Goal: Information Seeking & Learning: Check status

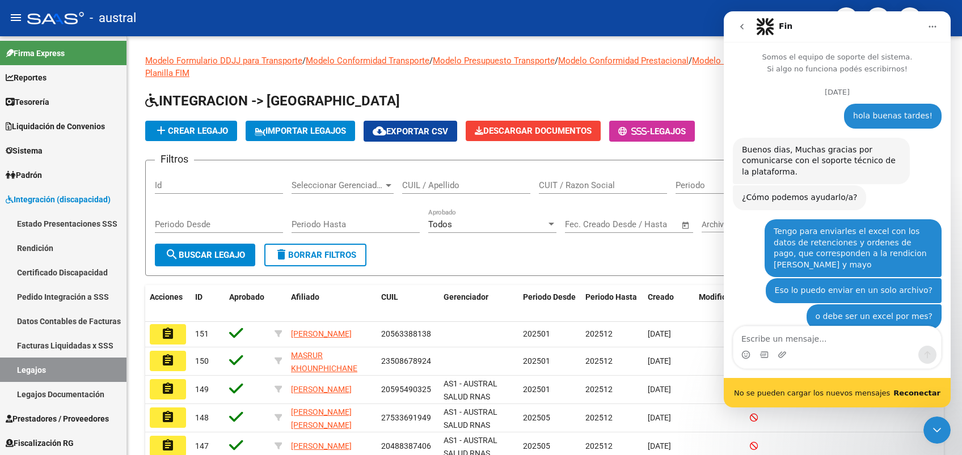
scroll to position [1, 0]
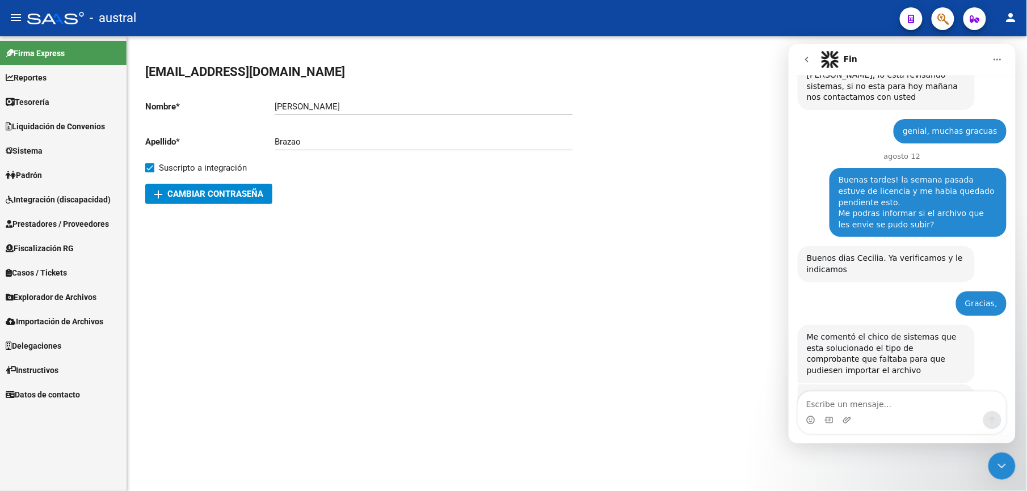
scroll to position [1755, 0]
click at [1004, 468] on icon "Cerrar Intercom Messenger" at bounding box center [1001, 466] width 14 height 14
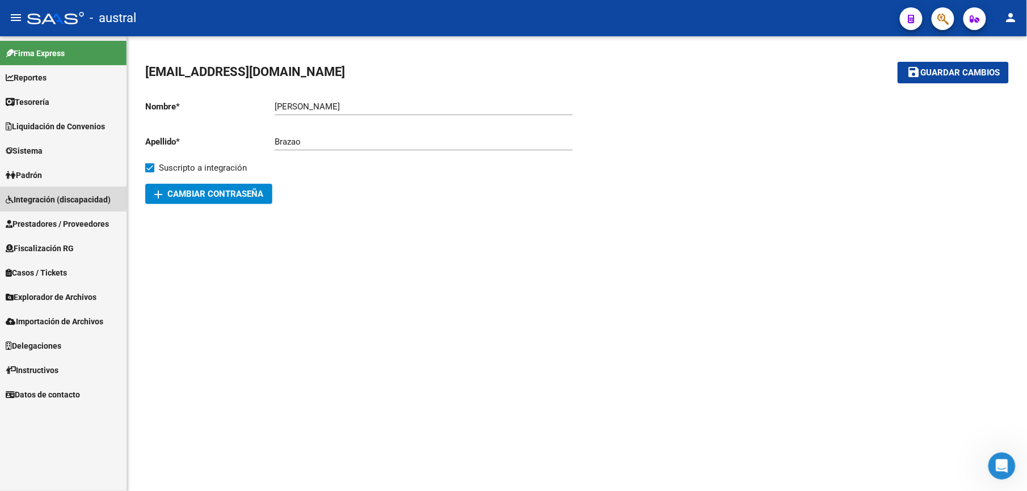
drag, startPoint x: 57, startPoint y: 193, endPoint x: 69, endPoint y: 193, distance: 11.3
click at [59, 193] on span "Integración (discapacidad)" at bounding box center [58, 199] width 105 height 12
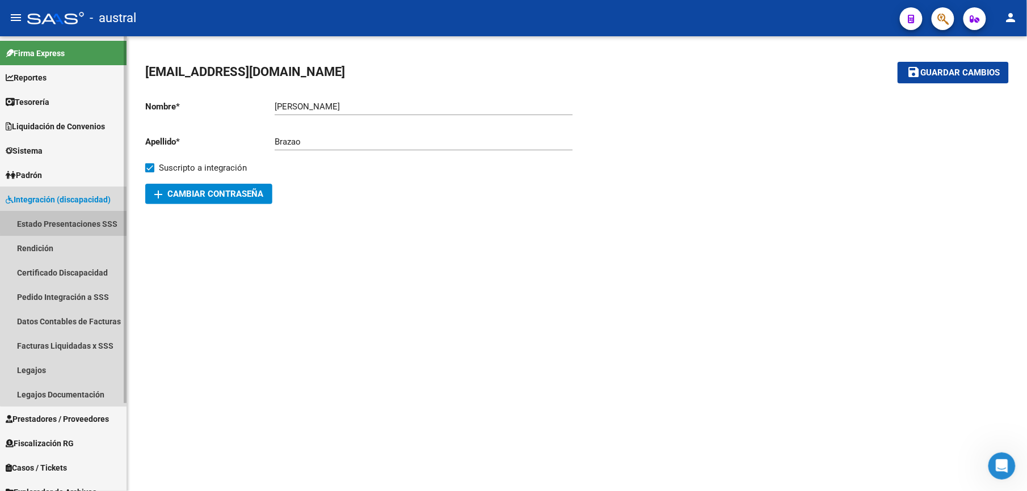
click at [71, 221] on link "Estado Presentaciones SSS" at bounding box center [63, 224] width 126 height 24
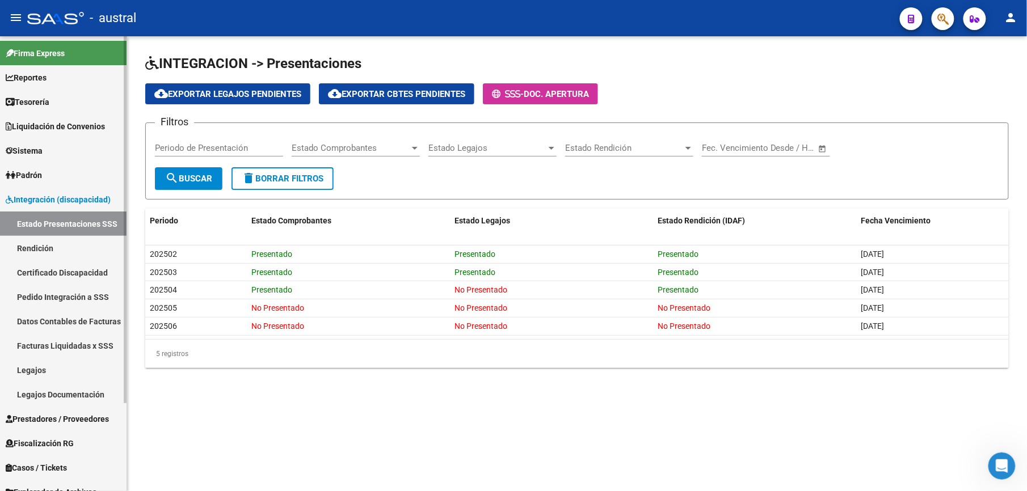
click at [82, 264] on link "Certificado Discapacidad" at bounding box center [63, 272] width 126 height 24
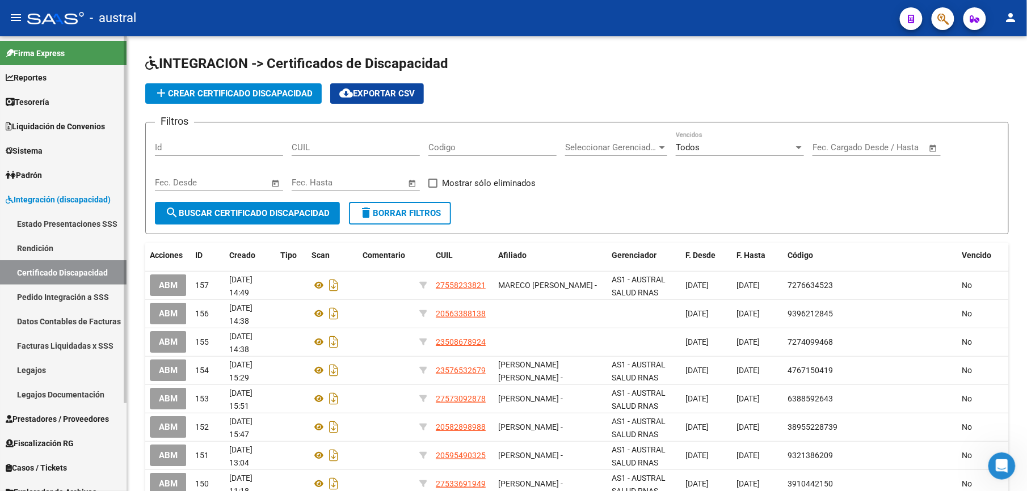
click at [66, 290] on link "Pedido Integración a SSS" at bounding box center [63, 297] width 126 height 24
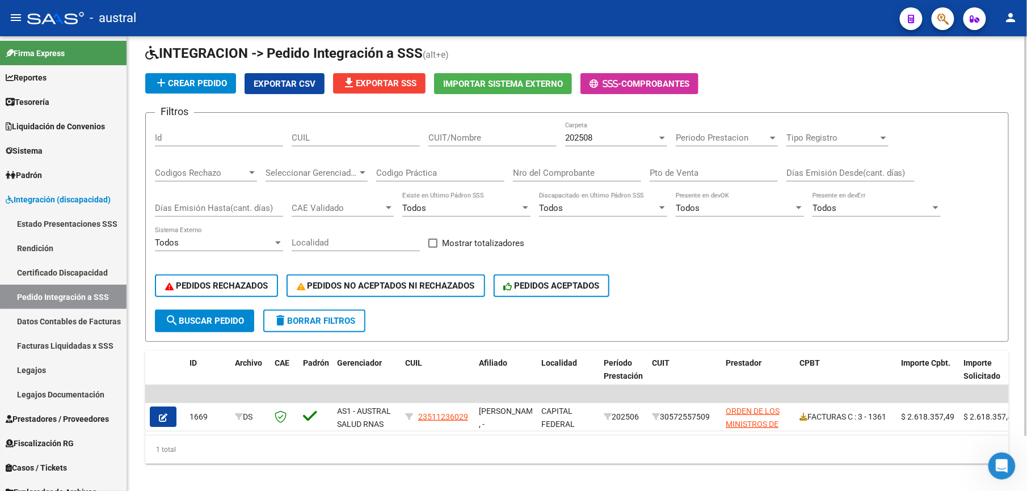
scroll to position [62, 0]
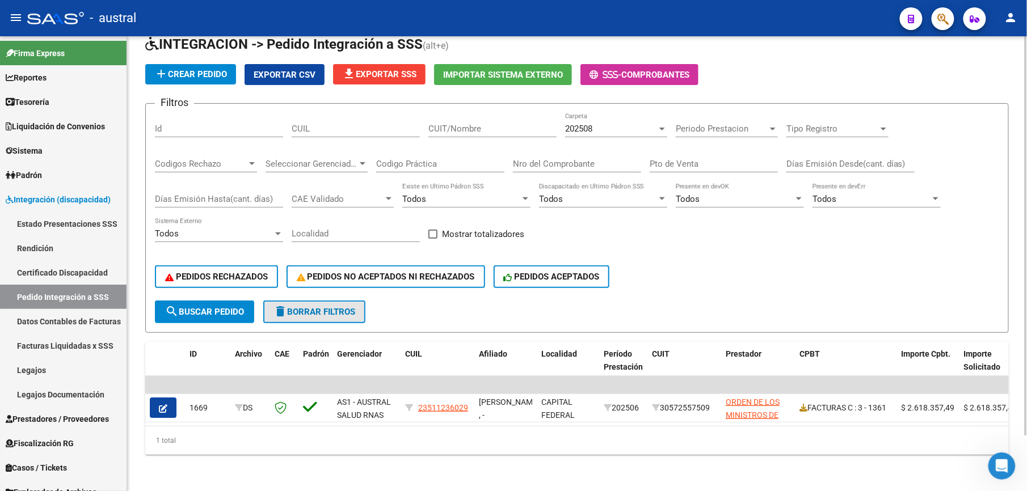
click at [323, 307] on span "delete Borrar Filtros" at bounding box center [314, 312] width 82 height 10
click at [329, 265] on button "PEDIDOS NO ACEPTADOS NI RECHAZADOS" at bounding box center [385, 276] width 199 height 23
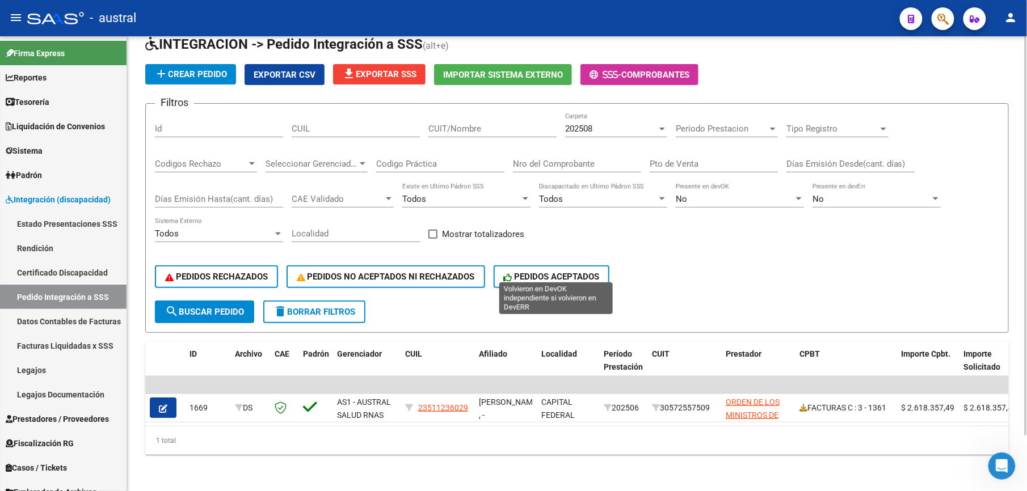
click at [555, 272] on span "PEDIDOS ACEPTADOS" at bounding box center [552, 277] width 96 height 10
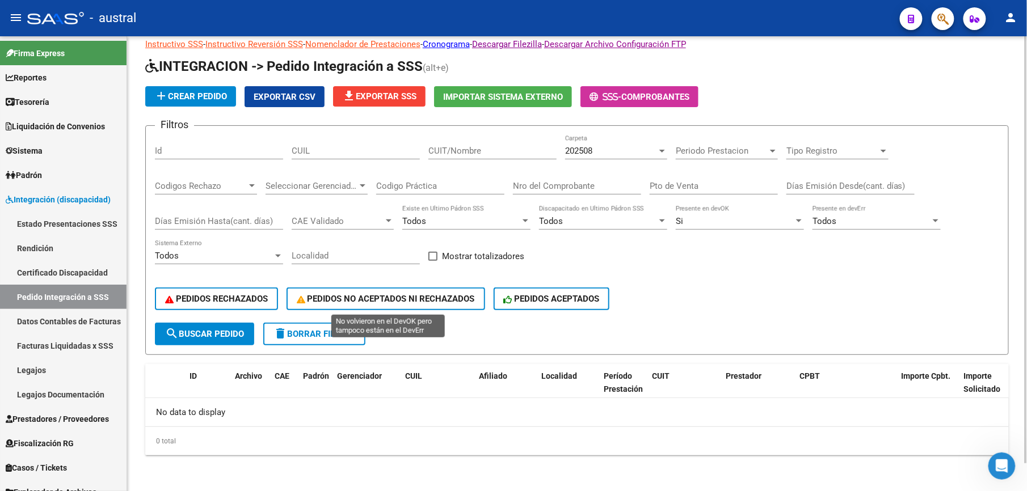
click at [384, 296] on span "PEDIDOS NO ACEPTADOS NI RECHAZADOS" at bounding box center [386, 299] width 178 height 10
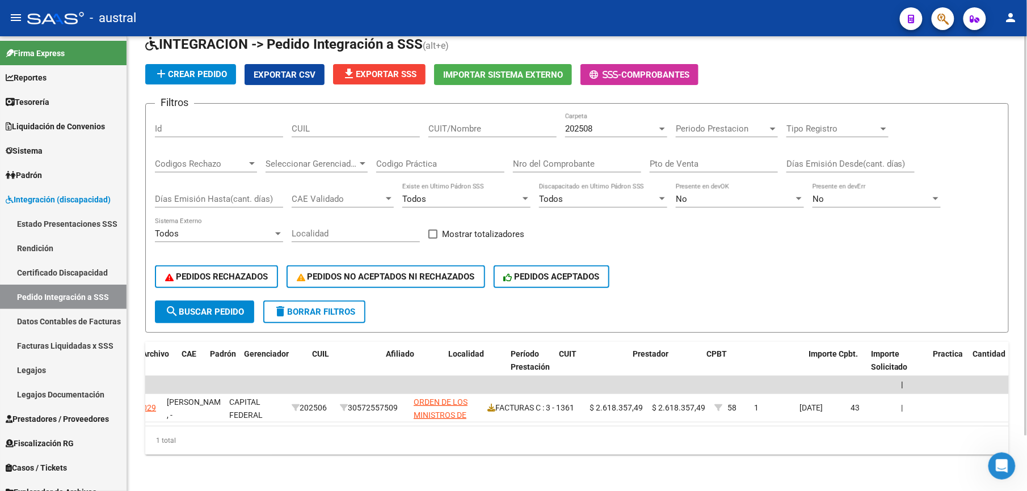
scroll to position [0, 0]
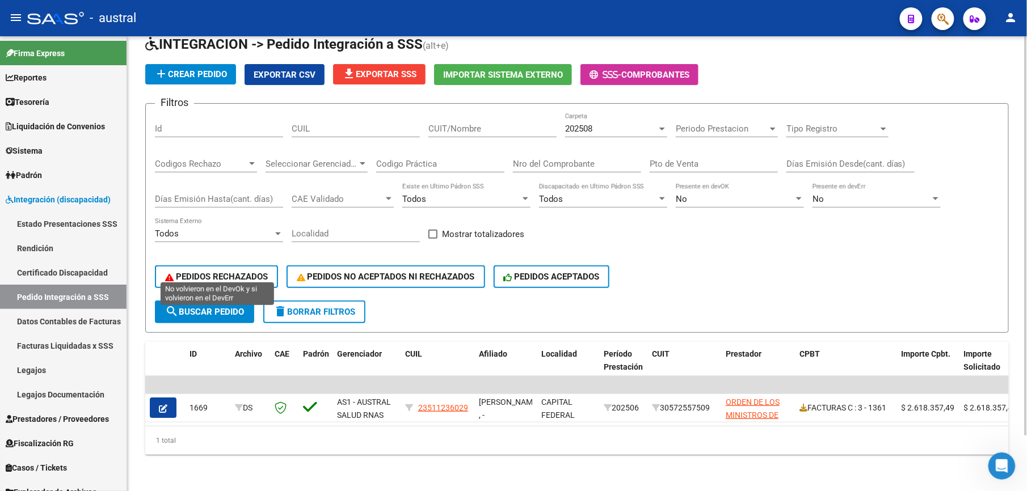
click at [221, 272] on span "PEDIDOS RECHAZADOS" at bounding box center [216, 277] width 103 height 10
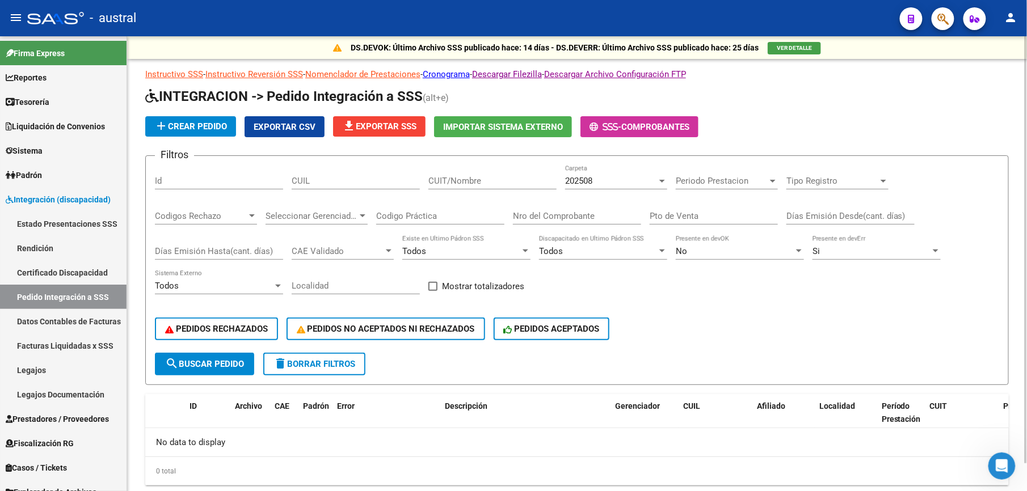
click at [606, 184] on div "202508" at bounding box center [611, 181] width 92 height 10
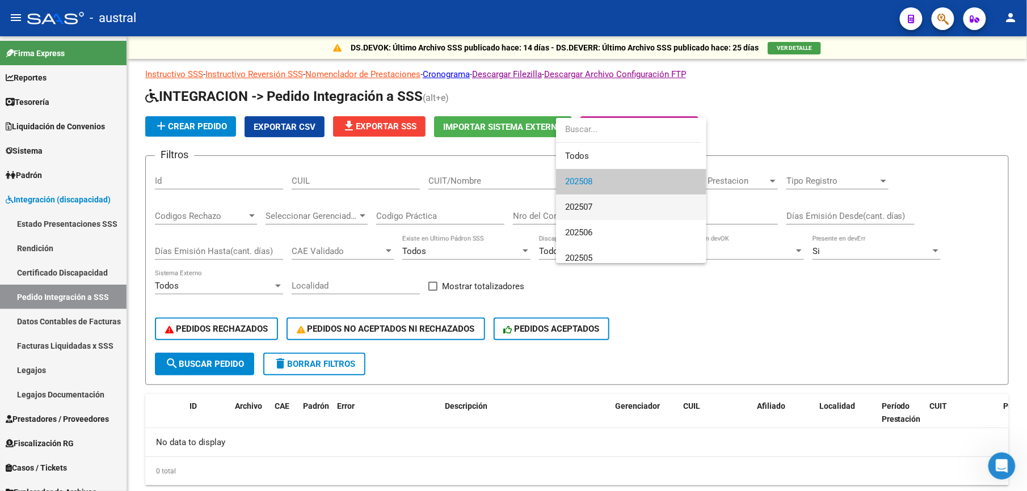
click at [604, 209] on span "202507" at bounding box center [631, 208] width 132 height 26
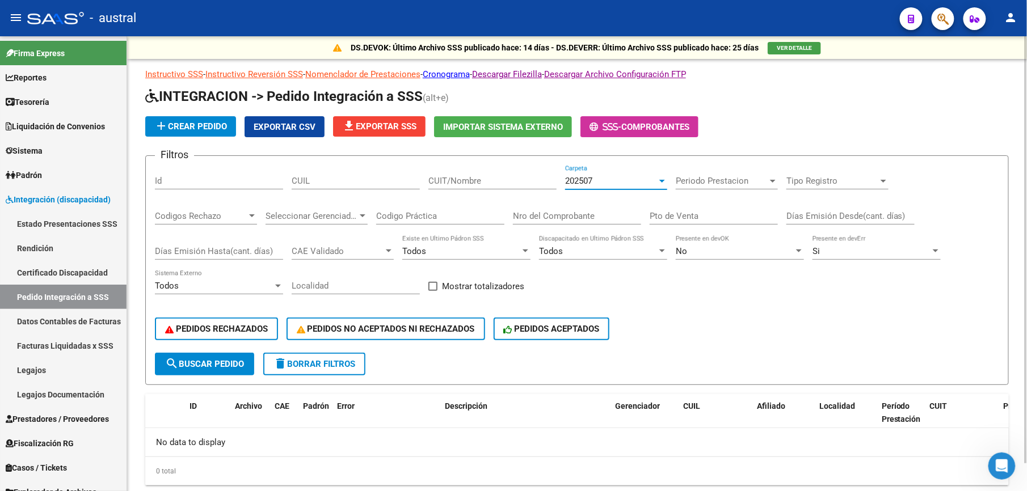
click at [223, 331] on span "PEDIDOS RECHAZADOS" at bounding box center [216, 329] width 103 height 10
click at [383, 327] on span "PEDIDOS NO ACEPTADOS NI RECHAZADOS" at bounding box center [386, 329] width 178 height 10
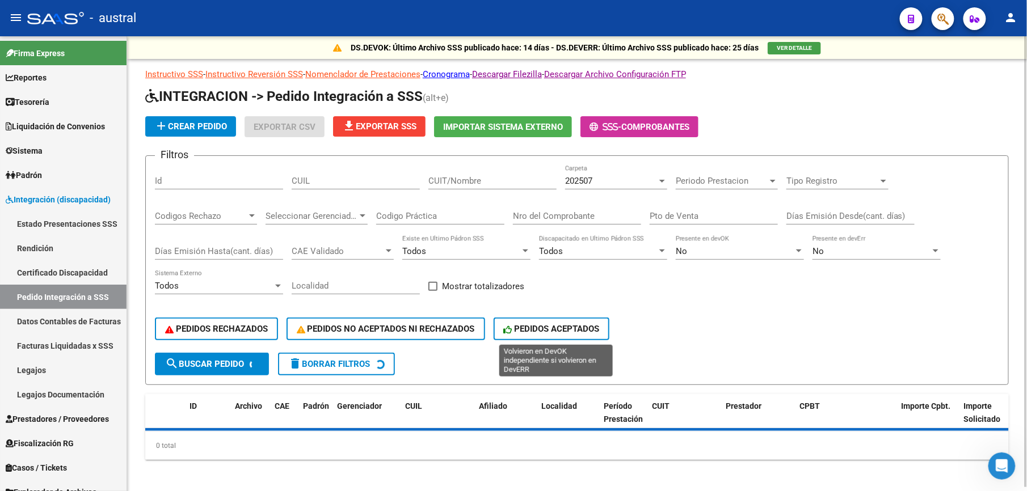
click at [554, 331] on span "PEDIDOS ACEPTADOS" at bounding box center [552, 329] width 96 height 10
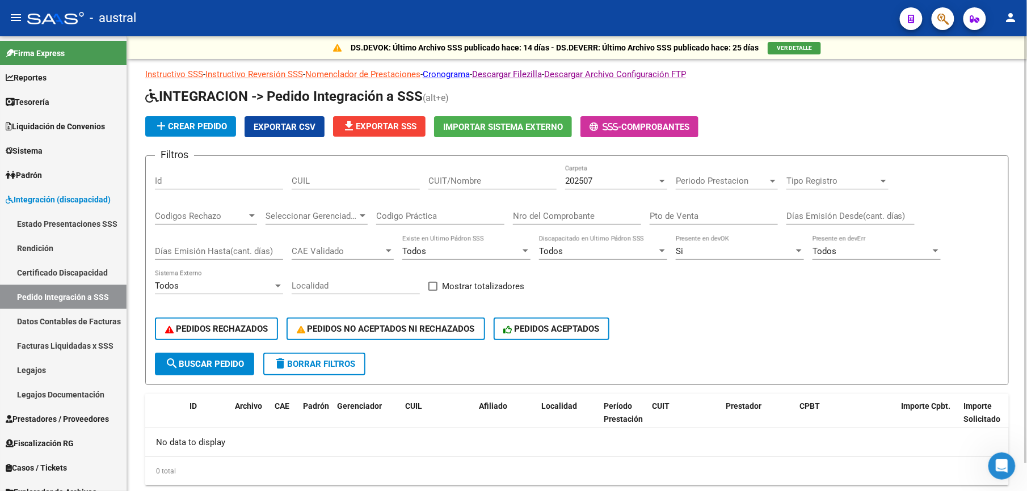
click at [554, 331] on span "PEDIDOS ACEPTADOS" at bounding box center [552, 329] width 96 height 10
click at [445, 332] on span "PEDIDOS NO ACEPTADOS NI RECHAZADOS" at bounding box center [386, 329] width 178 height 10
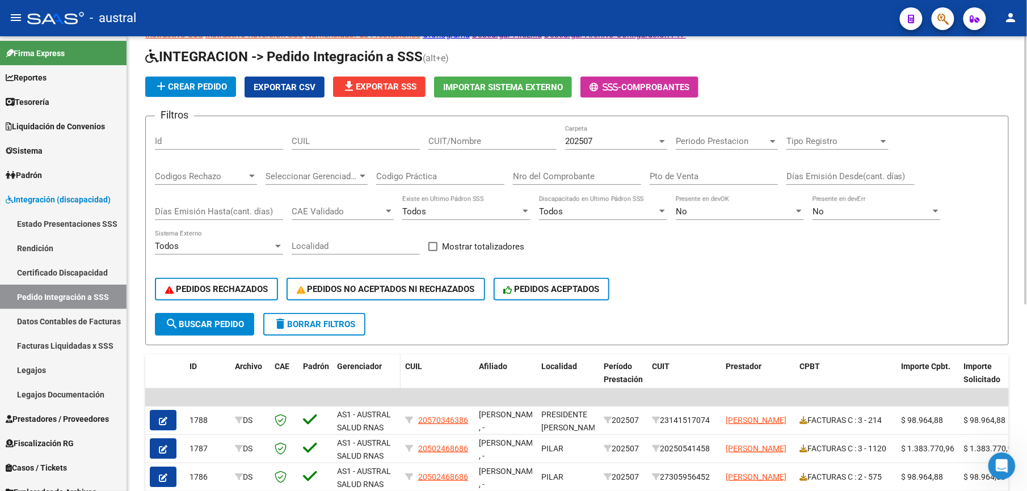
scroll to position [75, 0]
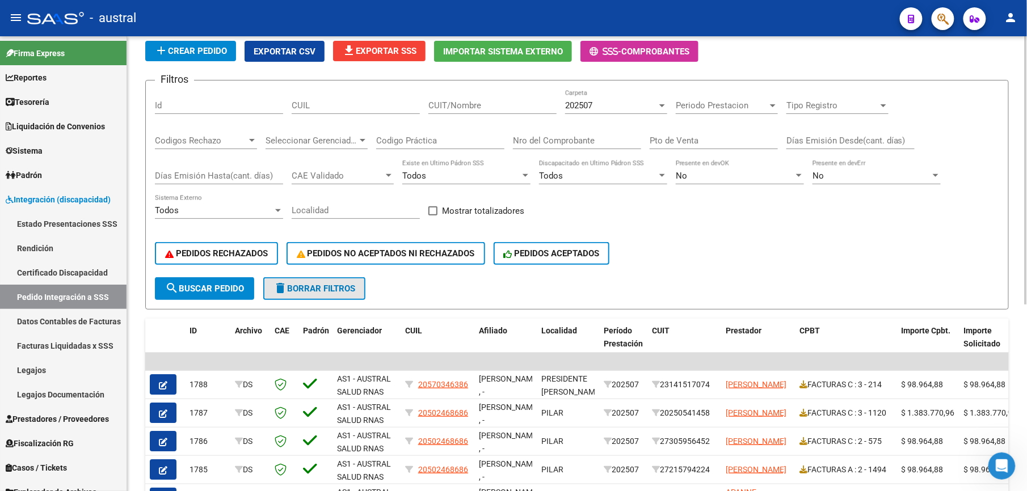
click at [318, 293] on span "delete Borrar Filtros" at bounding box center [314, 289] width 82 height 10
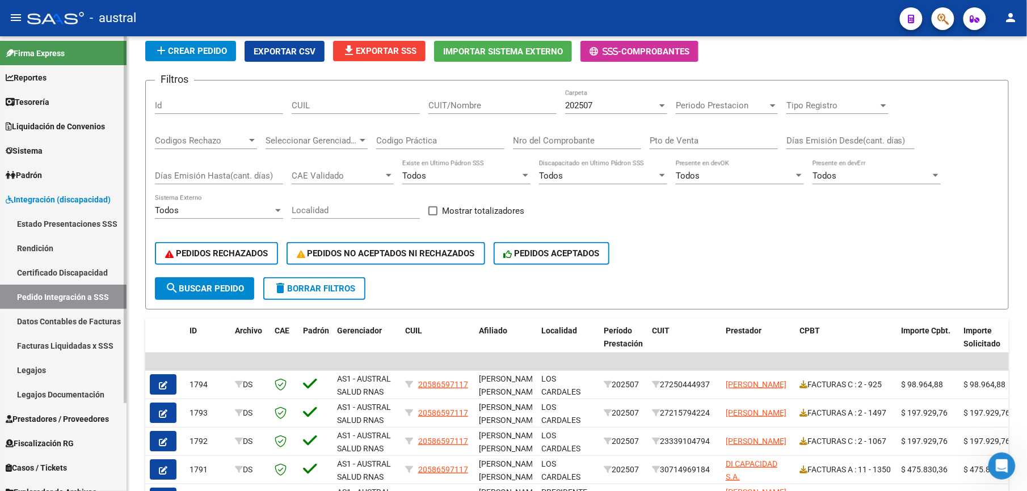
click at [49, 347] on link "Facturas Liquidadas x SSS" at bounding box center [63, 346] width 126 height 24
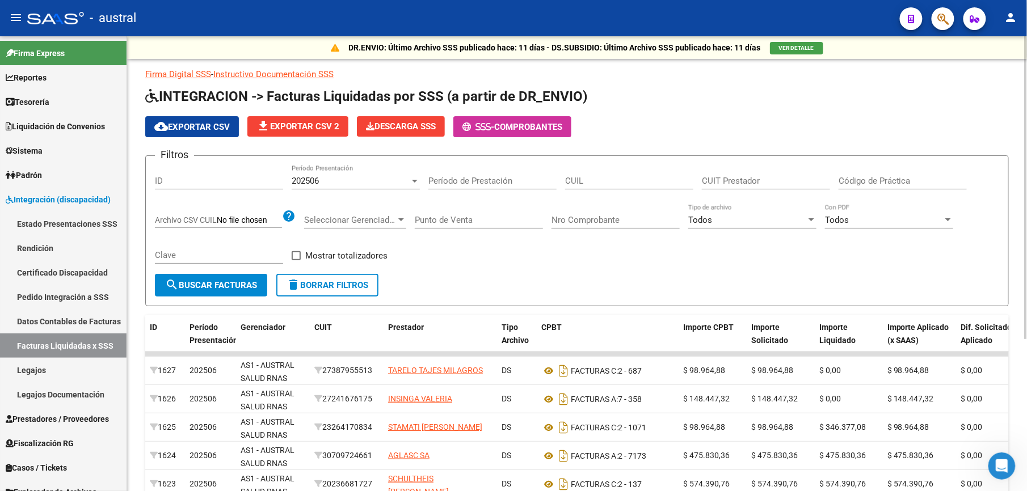
click at [345, 183] on div "202506" at bounding box center [351, 181] width 118 height 10
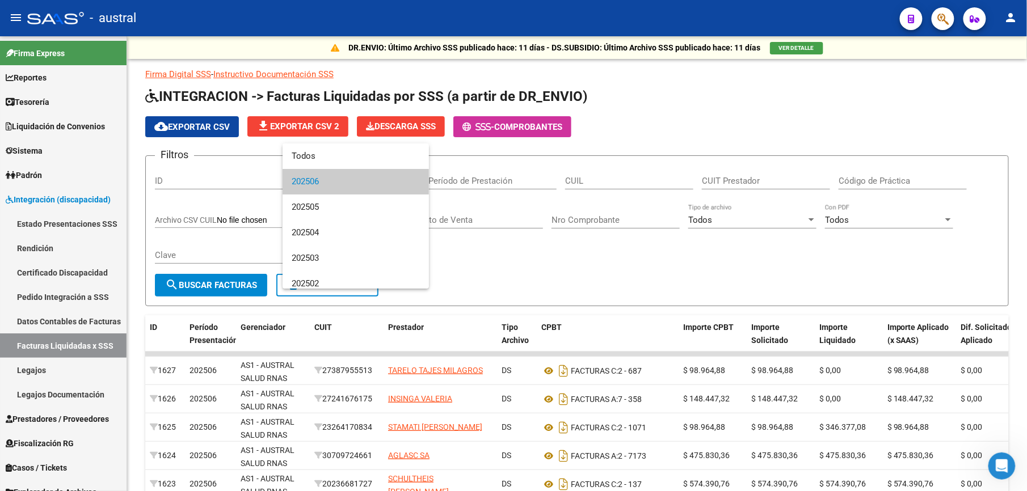
click at [341, 187] on span "202506" at bounding box center [356, 182] width 128 height 26
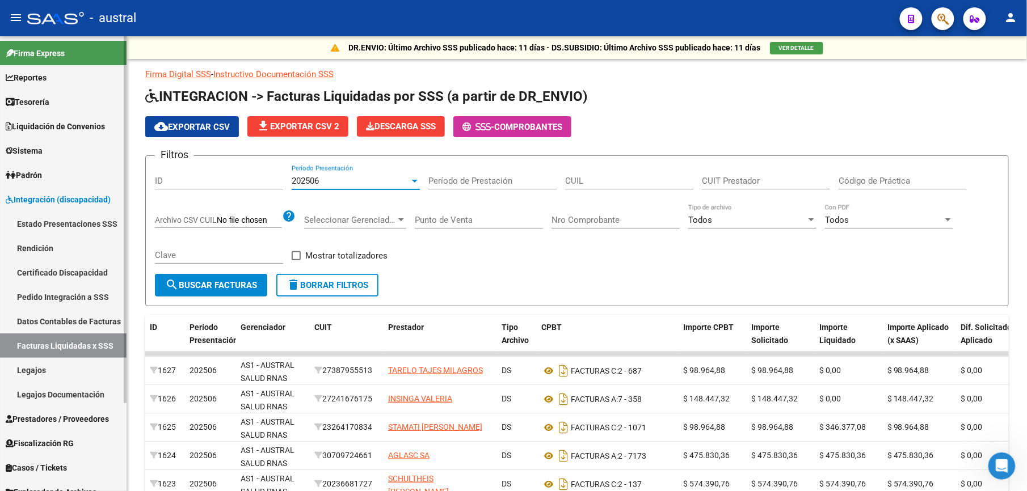
click at [69, 221] on link "Estado Presentaciones SSS" at bounding box center [63, 224] width 126 height 24
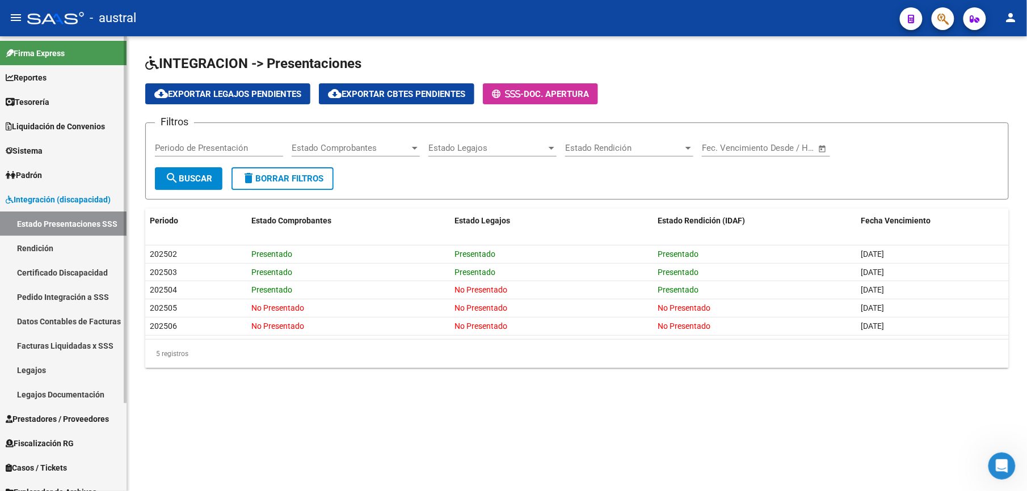
click at [74, 291] on link "Pedido Integración a SSS" at bounding box center [63, 297] width 126 height 24
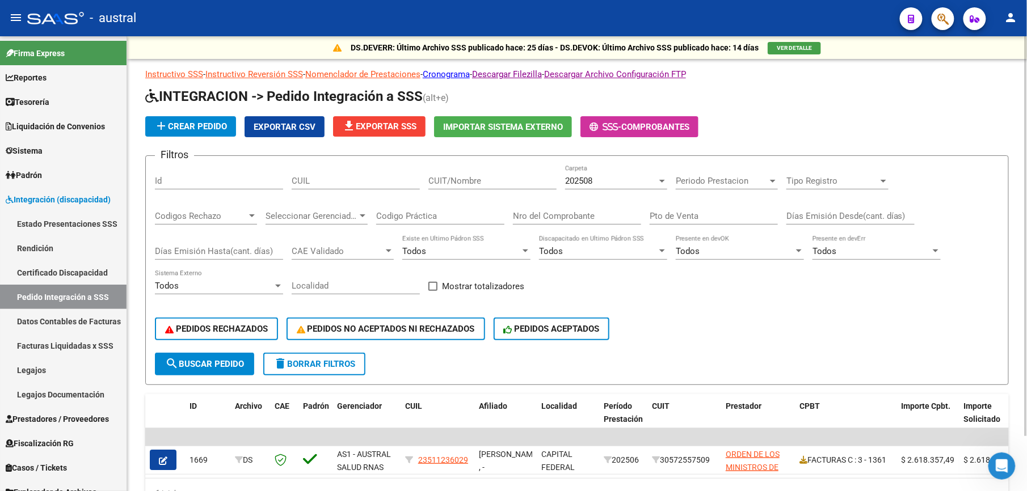
scroll to position [62, 0]
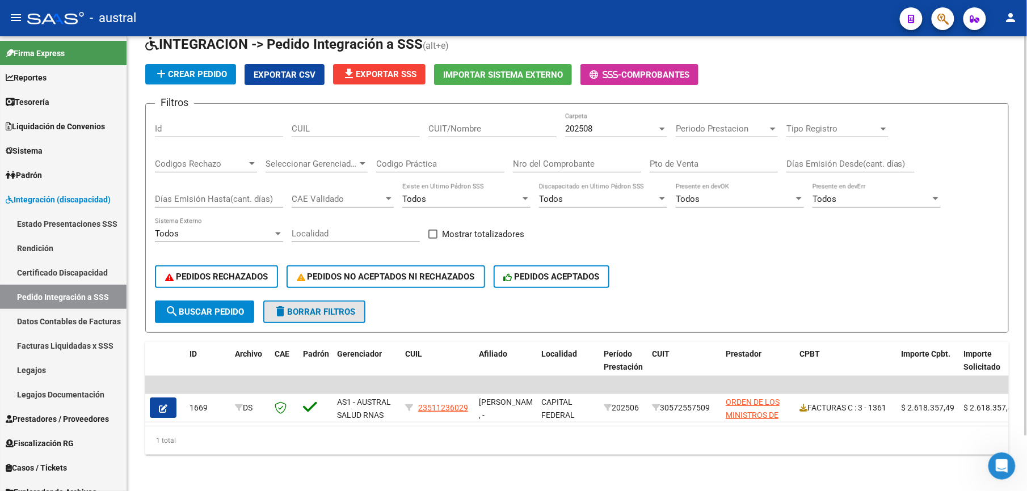
click at [332, 309] on button "delete Borrar Filtros" at bounding box center [314, 312] width 102 height 23
click at [592, 124] on span "202508" at bounding box center [578, 129] width 27 height 10
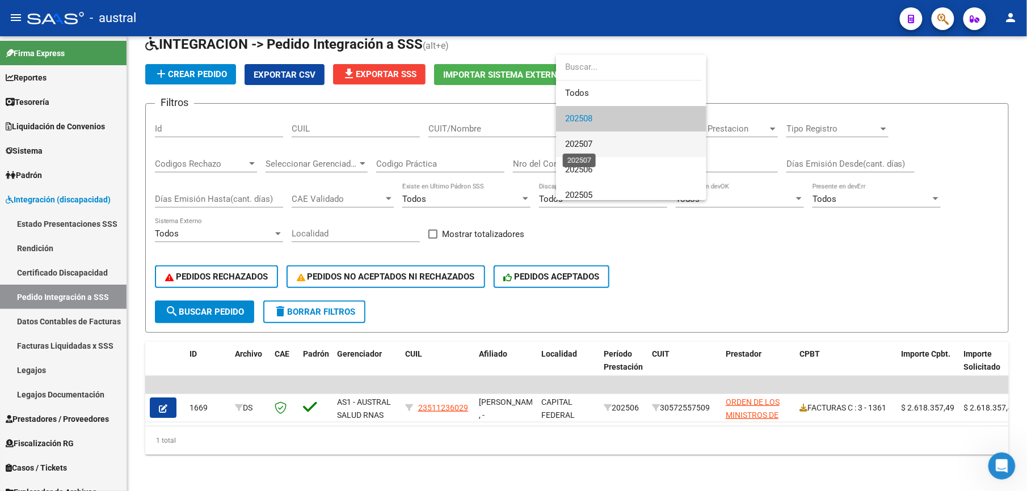
click at [592, 140] on span "202507" at bounding box center [578, 144] width 27 height 10
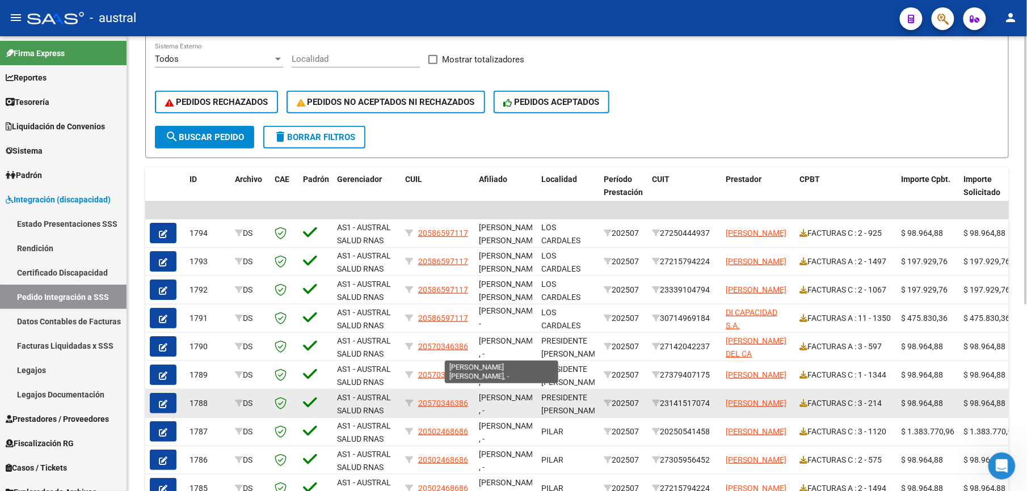
scroll to position [27, 0]
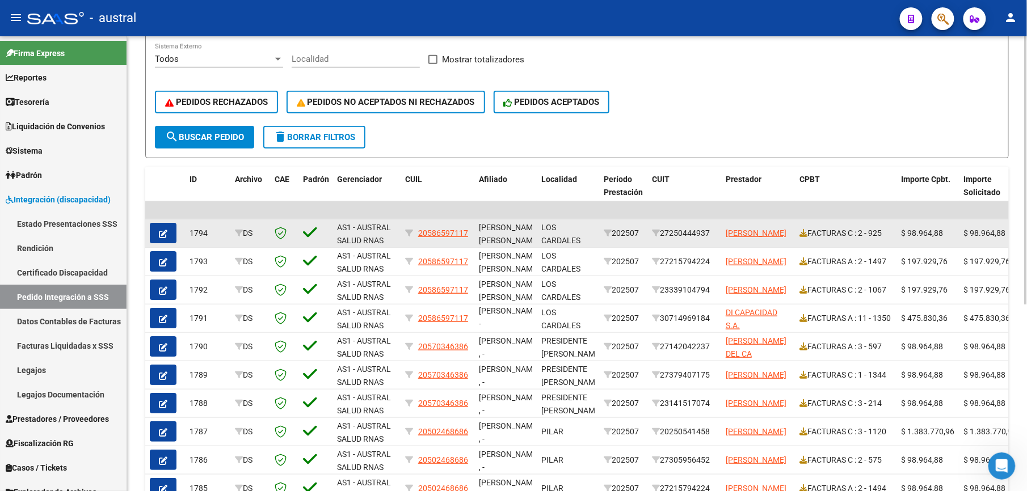
click at [167, 226] on button "button" at bounding box center [163, 233] width 27 height 20
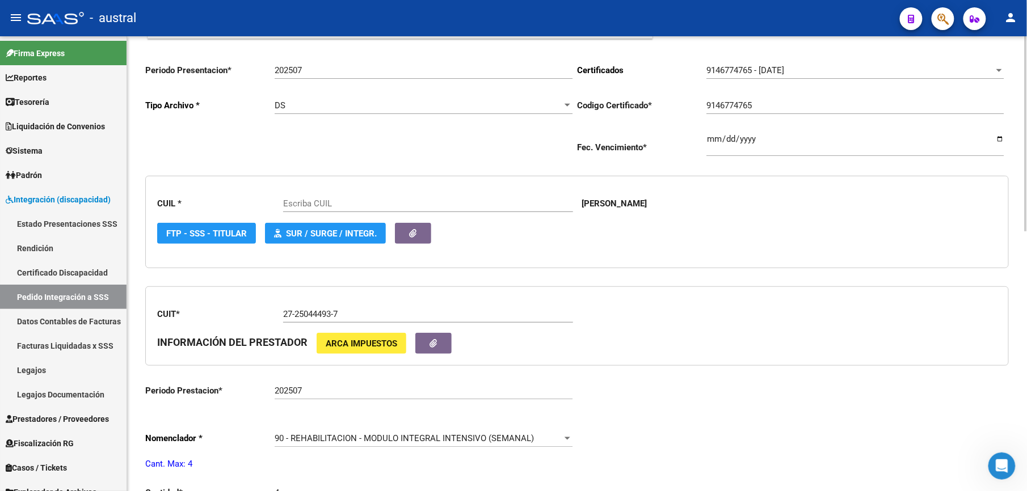
scroll to position [378, 0]
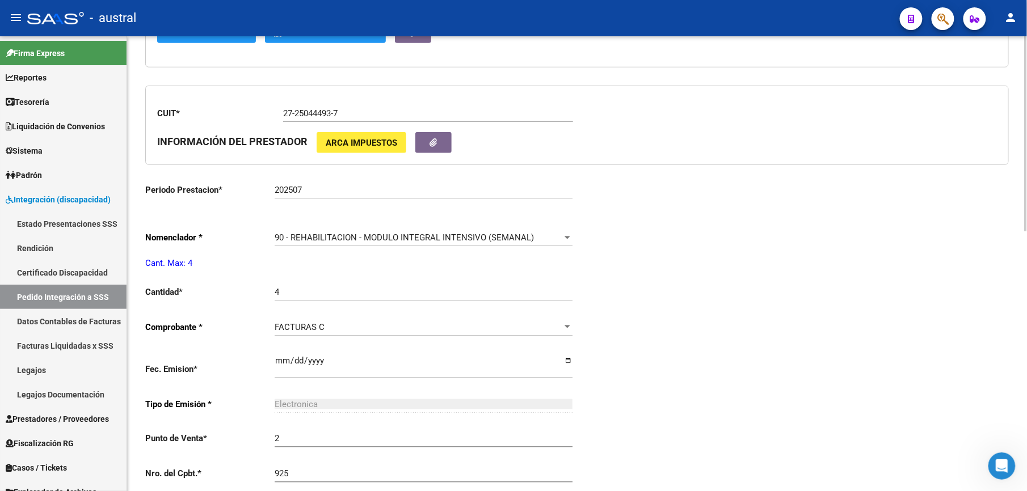
type input "20586597117"
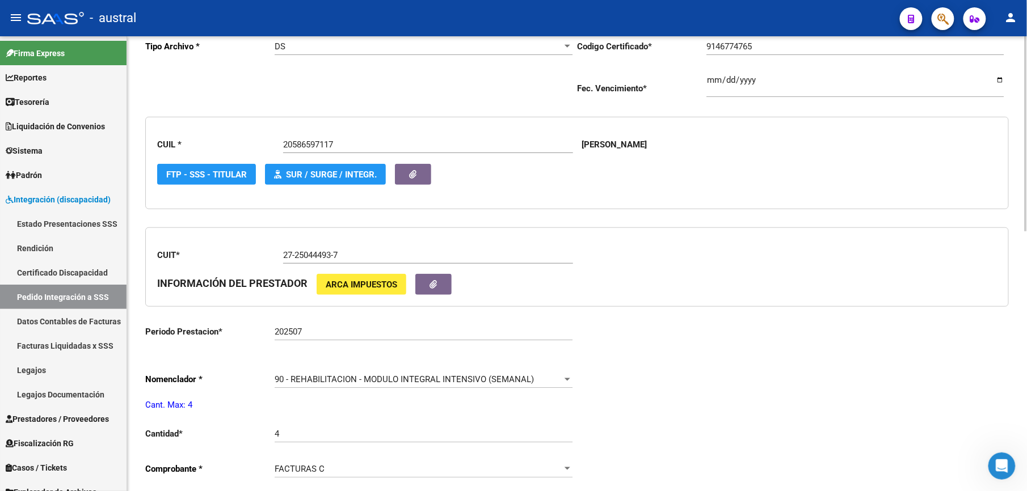
scroll to position [0, 0]
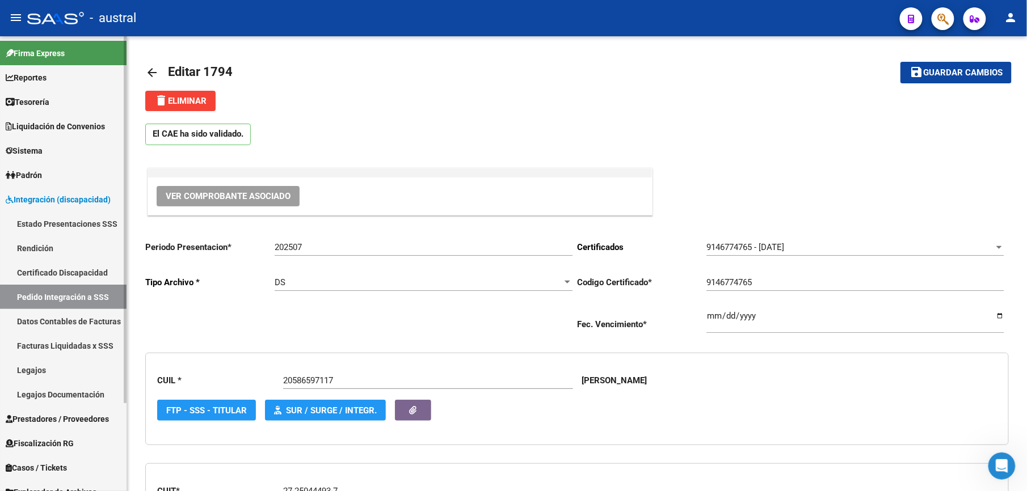
click at [91, 297] on link "Pedido Integración a SSS" at bounding box center [63, 297] width 126 height 24
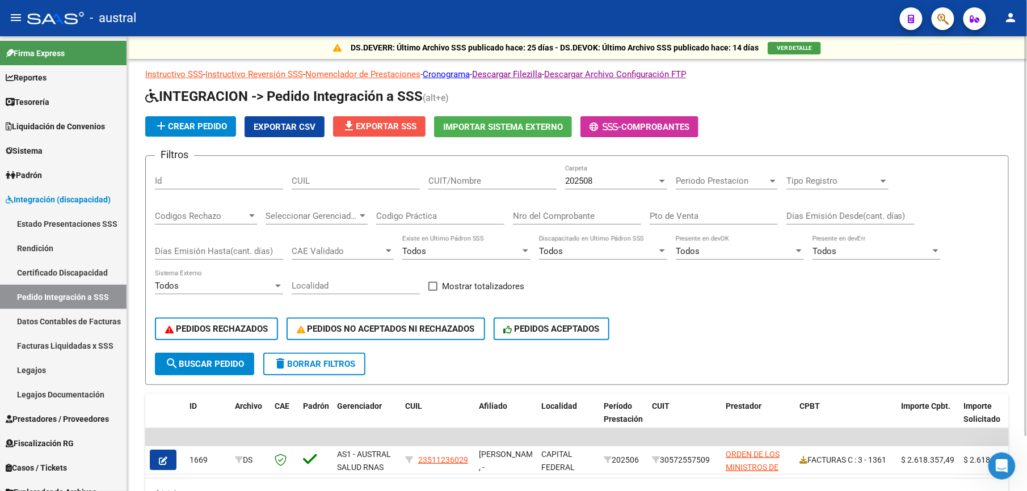
click at [383, 132] on button "file_download Exportar SSS" at bounding box center [379, 126] width 92 height 20
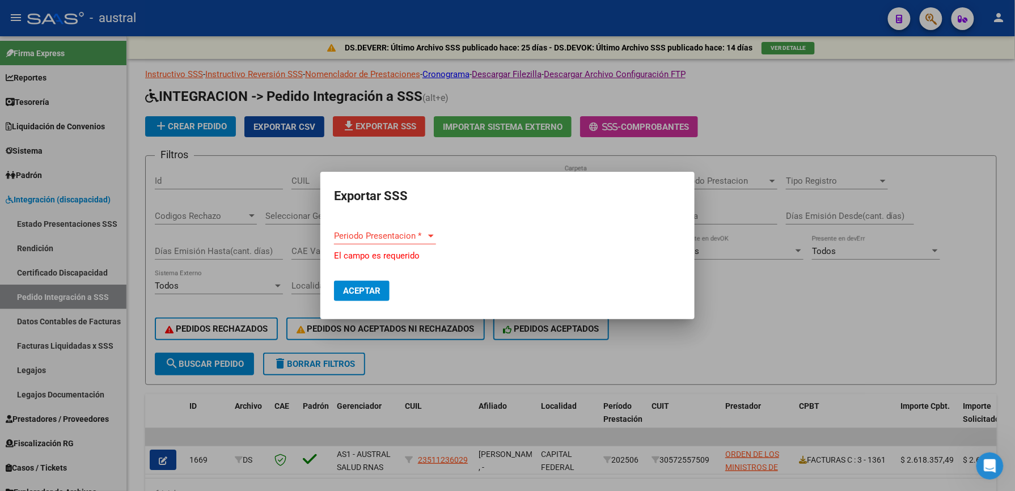
click at [391, 234] on div "Periodo Presentacion * Periodo Presentacion *" at bounding box center [385, 235] width 102 height 17
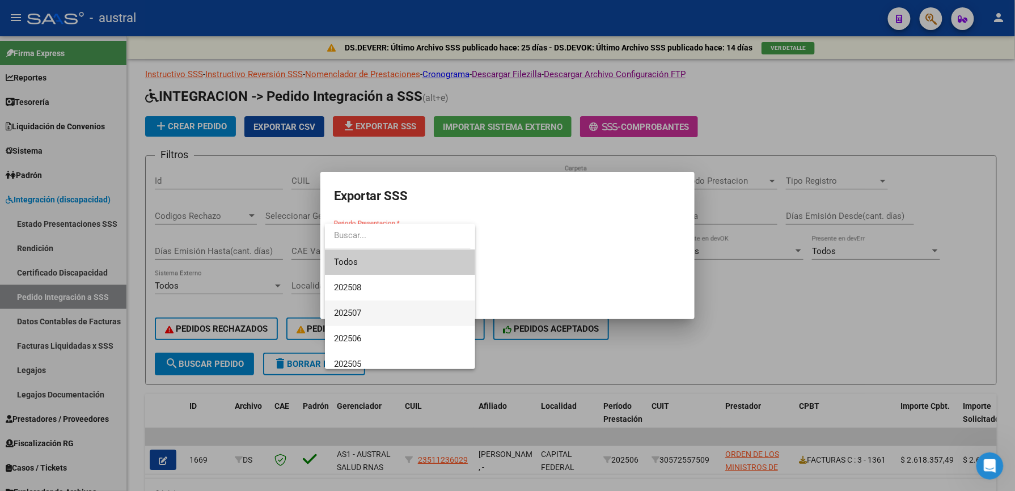
click at [386, 306] on span "202507" at bounding box center [400, 314] width 132 height 26
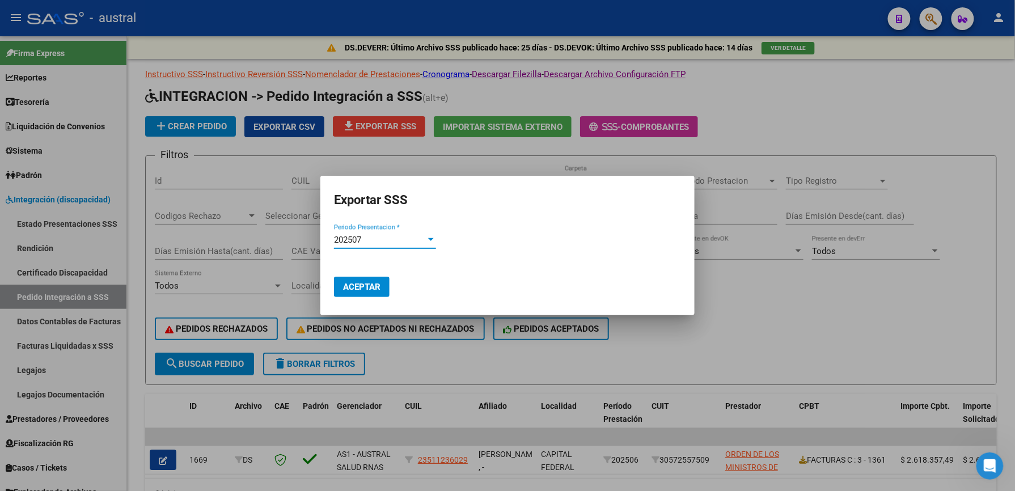
click at [354, 293] on button "Aceptar" at bounding box center [362, 287] width 56 height 20
click at [577, 292] on mat-dialog-actions "Aceptar" at bounding box center [507, 280] width 347 height 43
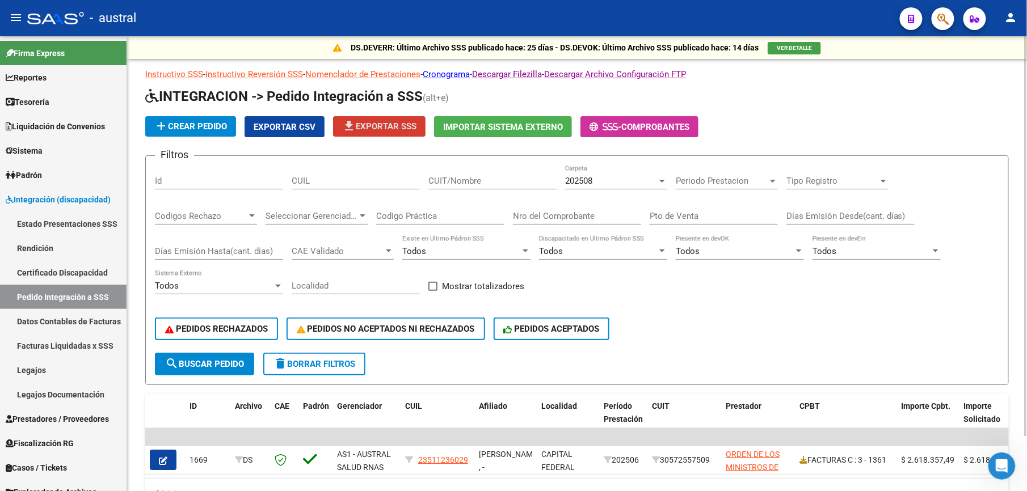
click at [829, 341] on div "PEDIDOS RECHAZADOS PEDIDOS NO ACEPTADOS NI RECHAZADOS PEDIDOS ACEPTADOS" at bounding box center [577, 329] width 844 height 48
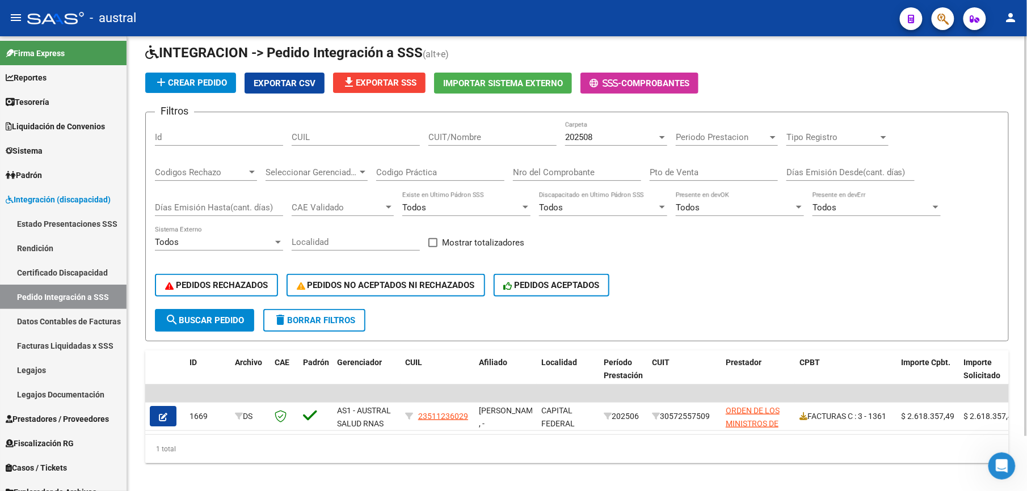
scroll to position [62, 0]
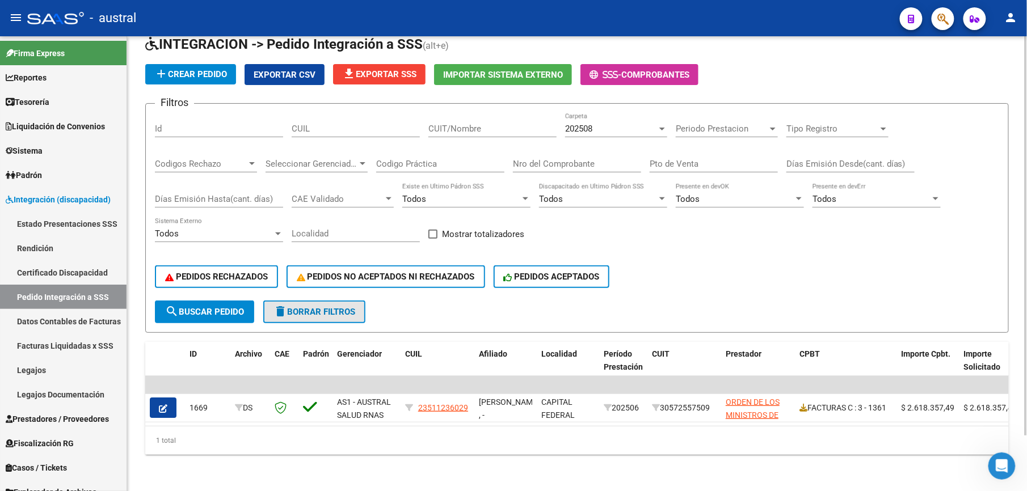
click at [347, 309] on button "delete Borrar Filtros" at bounding box center [314, 312] width 102 height 23
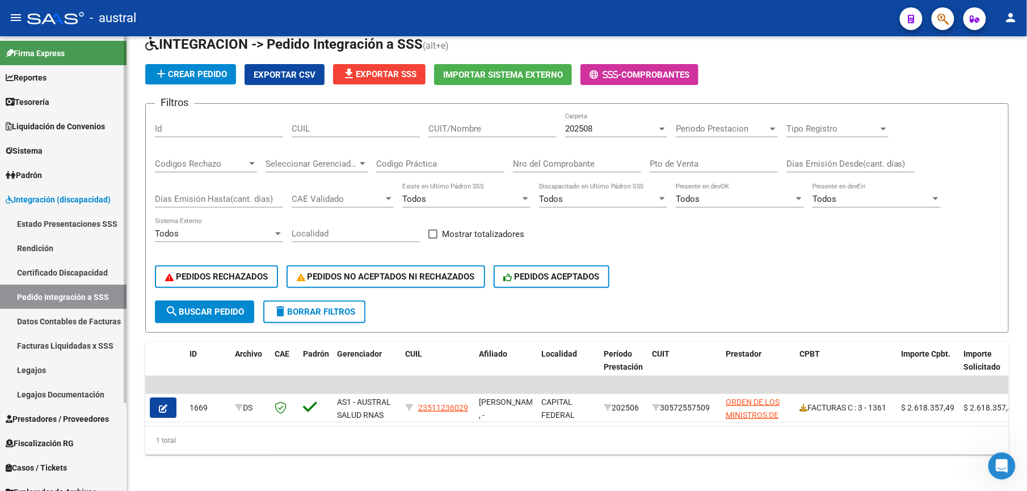
click at [69, 227] on link "Estado Presentaciones SSS" at bounding box center [63, 224] width 126 height 24
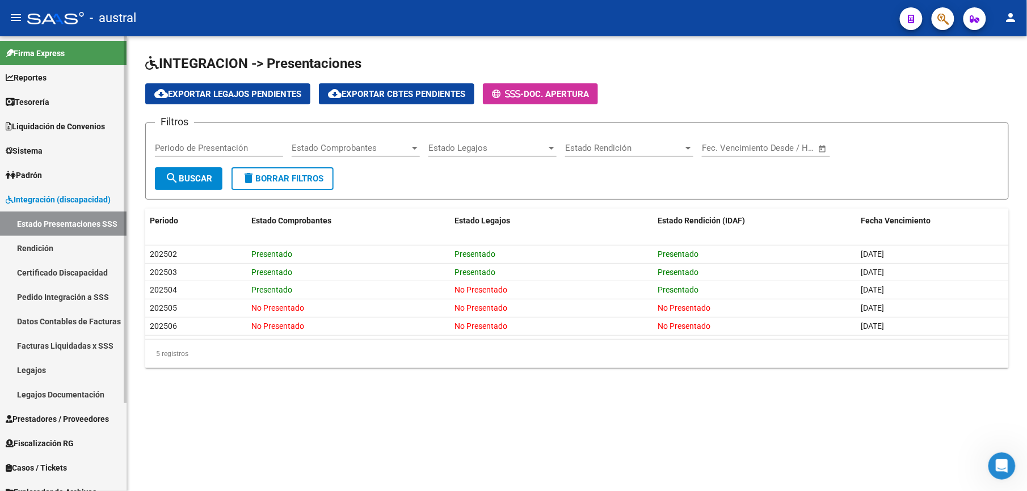
click at [32, 179] on span "Padrón" at bounding box center [24, 175] width 36 height 12
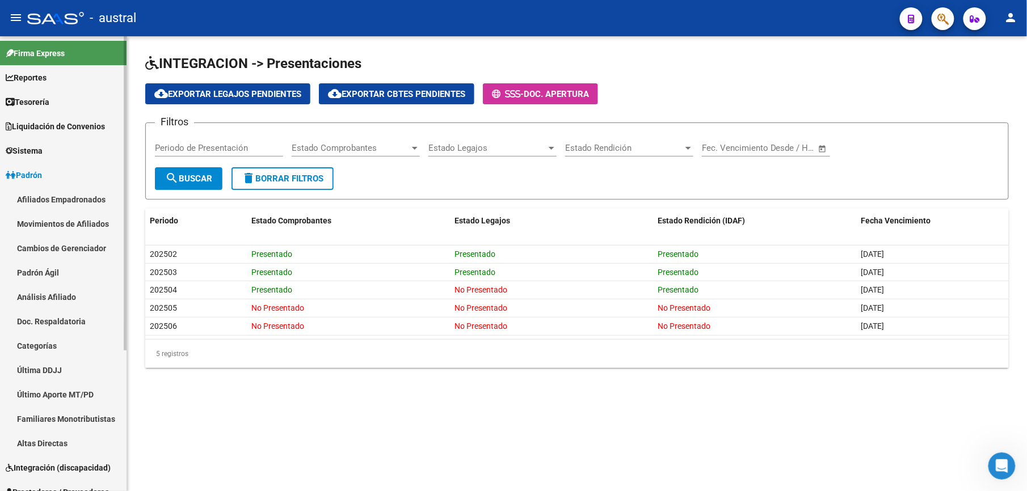
click at [32, 179] on span "Padrón" at bounding box center [24, 175] width 36 height 12
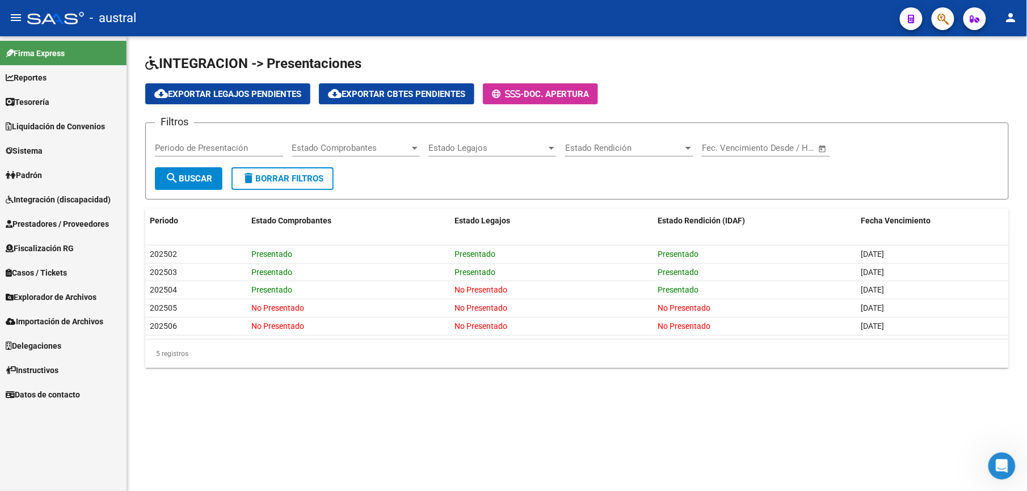
click at [51, 219] on span "Prestadores / Proveedores" at bounding box center [57, 224] width 103 height 12
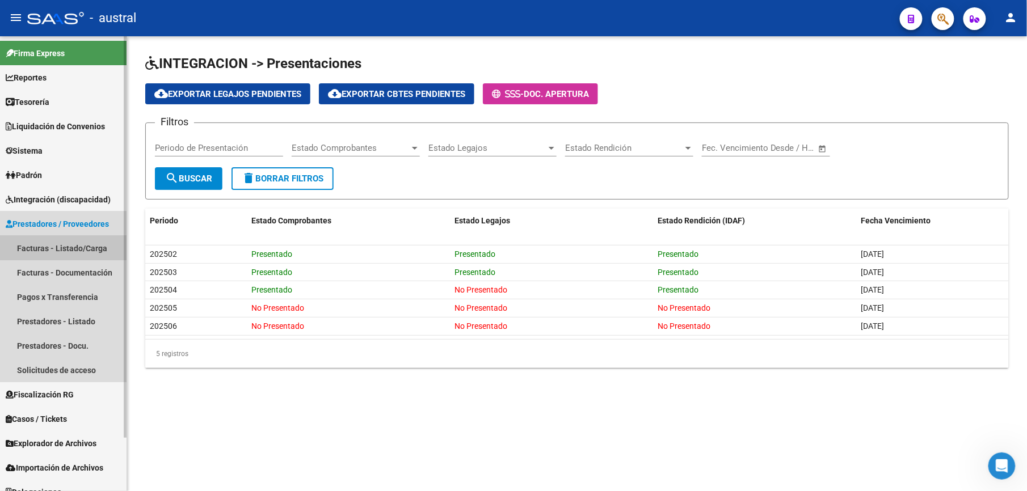
click at [50, 244] on link "Facturas - Listado/Carga" at bounding box center [63, 248] width 126 height 24
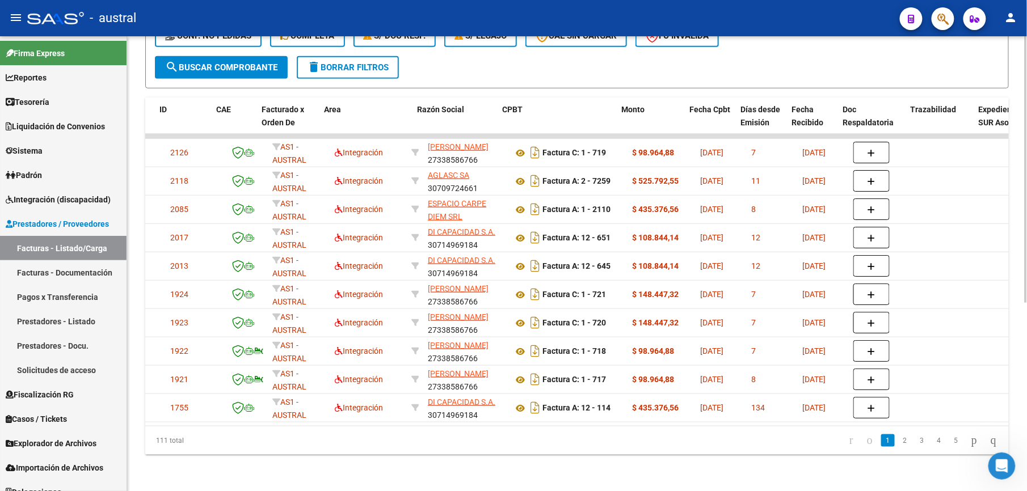
scroll to position [0, 2061]
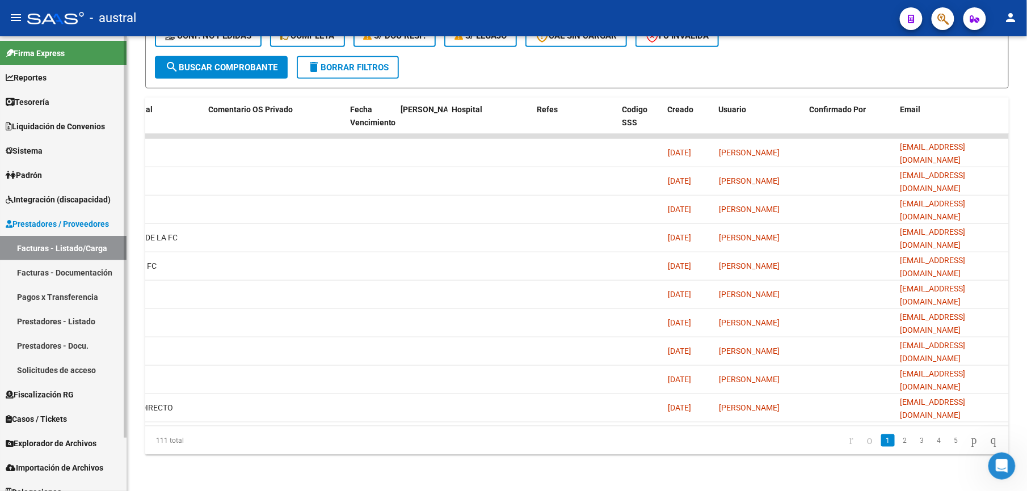
drag, startPoint x: 78, startPoint y: 276, endPoint x: 64, endPoint y: 282, distance: 16.0
click at [78, 277] on link "Facturas - Documentación" at bounding box center [63, 272] width 126 height 24
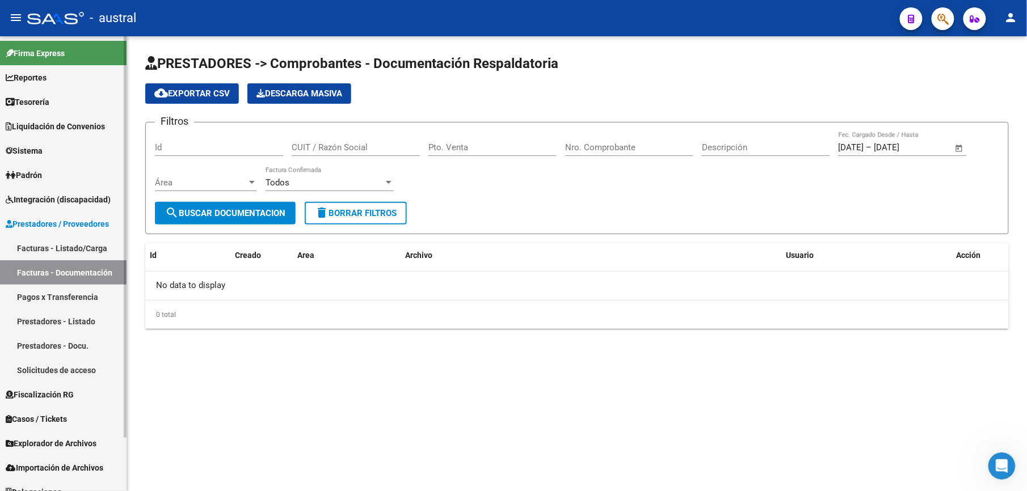
click at [79, 248] on link "Facturas - Listado/Carga" at bounding box center [63, 248] width 126 height 24
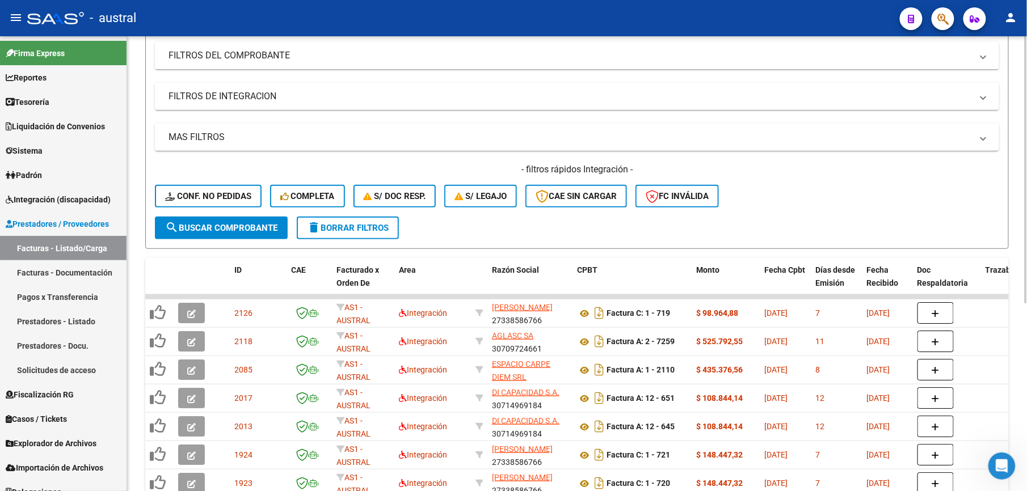
click at [357, 232] on button "delete Borrar Filtros" at bounding box center [348, 228] width 102 height 23
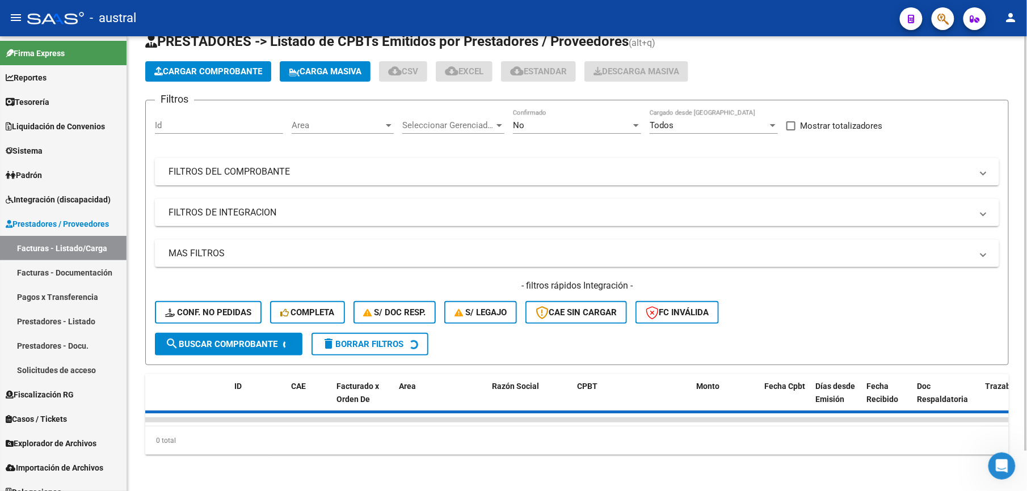
scroll to position [151, 0]
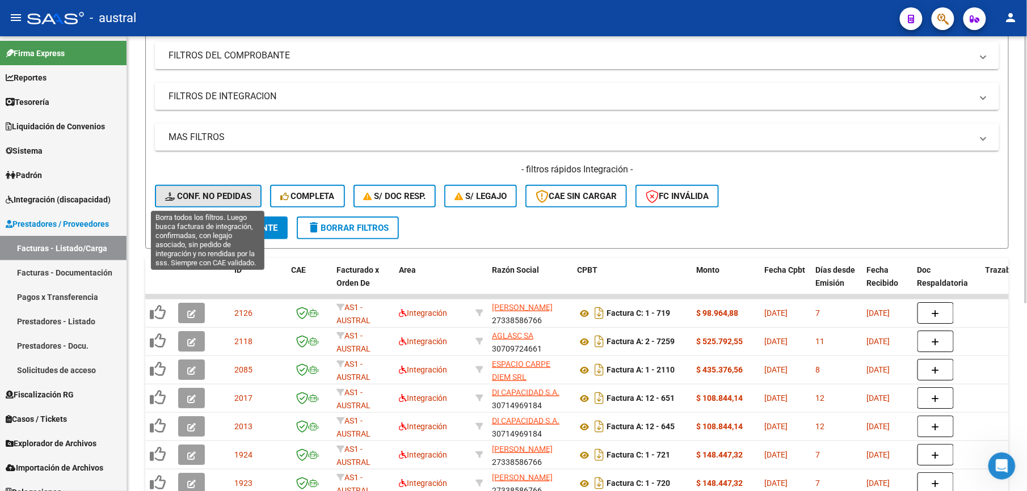
click at [231, 201] on button "Conf. no pedidas" at bounding box center [208, 196] width 107 height 23
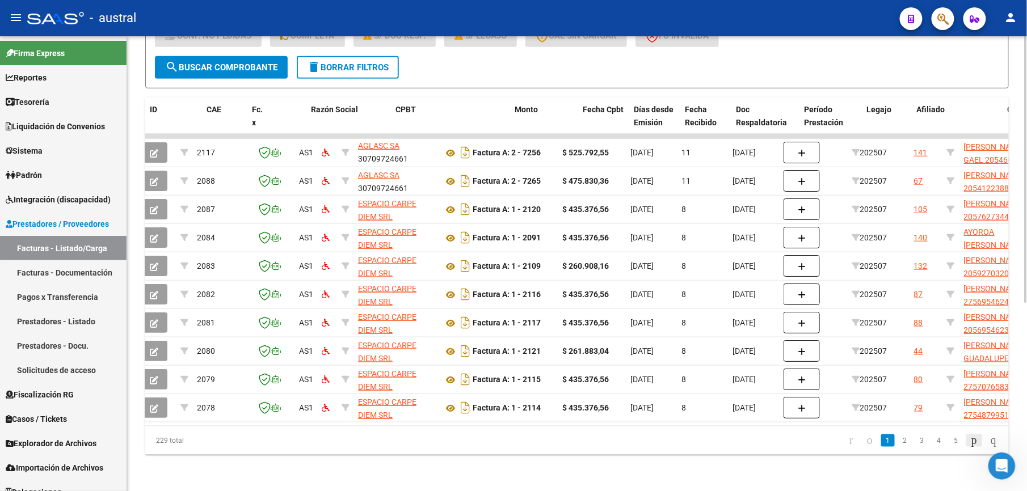
scroll to position [0, 85]
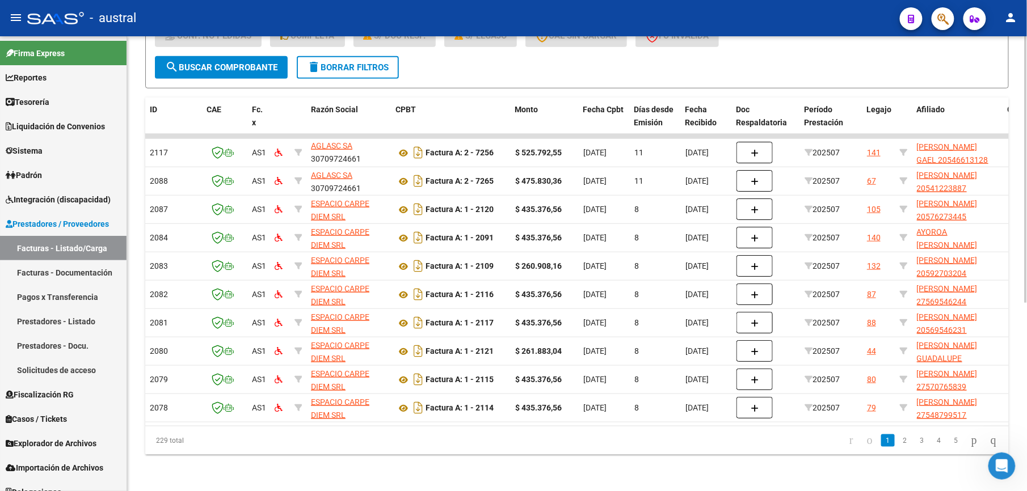
drag, startPoint x: 320, startPoint y: 427, endPoint x: 211, endPoint y: 427, distance: 108.9
click at [211, 427] on div "229 total 1 2 3 4 5" at bounding box center [576, 441] width 863 height 28
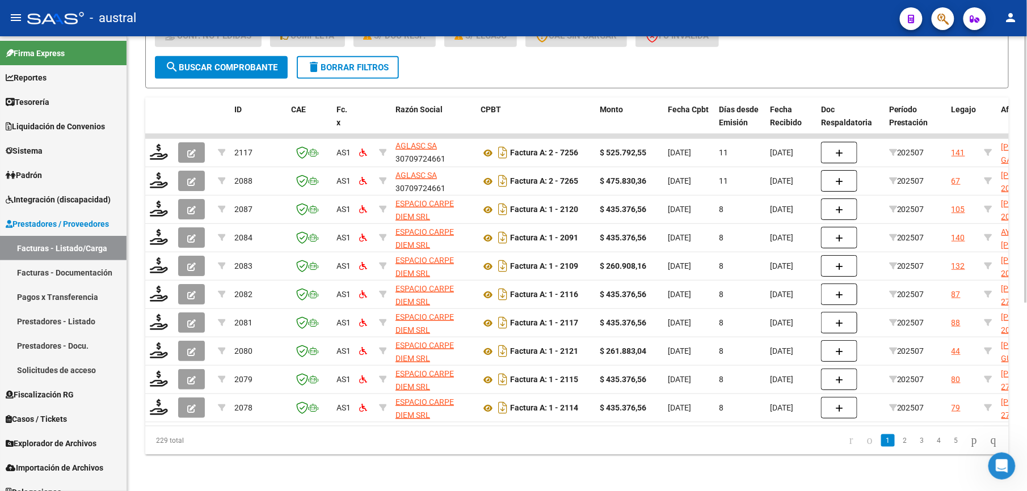
click at [364, 62] on span "delete Borrar Filtros" at bounding box center [348, 67] width 82 height 10
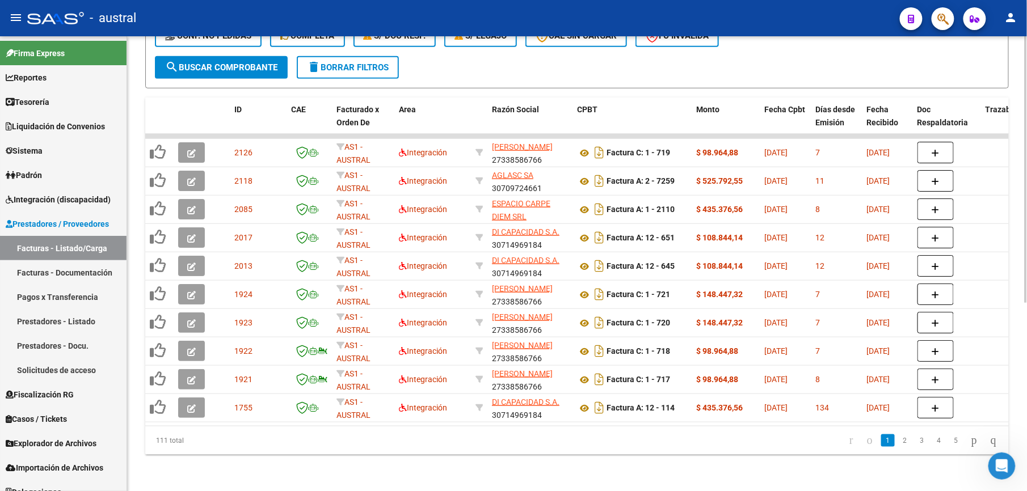
scroll to position [19, 0]
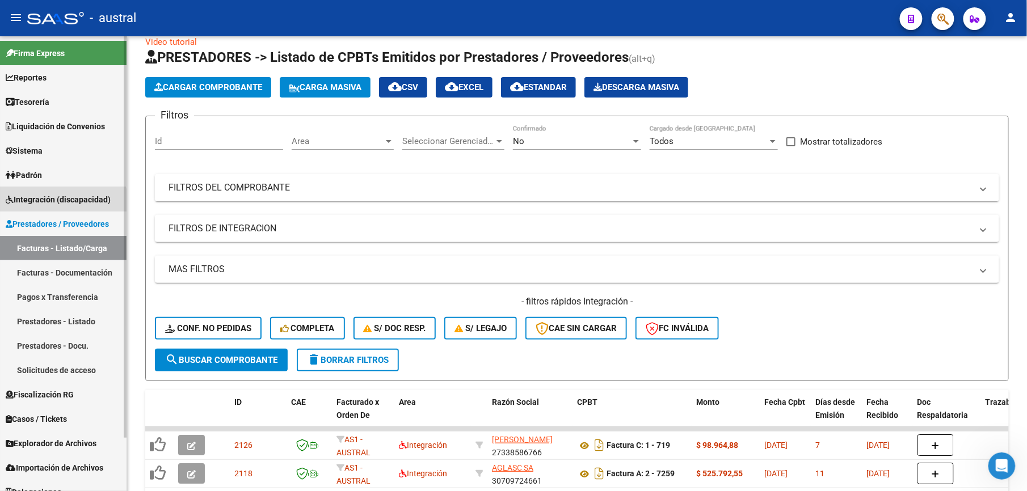
click at [54, 207] on link "Integración (discapacidad)" at bounding box center [63, 199] width 126 height 24
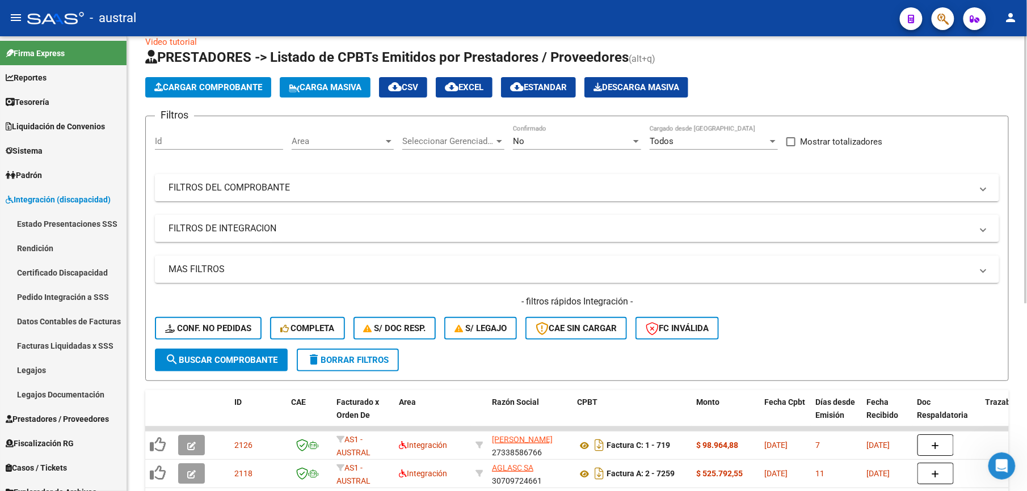
drag, startPoint x: 858, startPoint y: 302, endPoint x: 453, endPoint y: 272, distance: 406.6
click at [858, 302] on h4 "- filtros rápidos Integración -" at bounding box center [577, 302] width 844 height 12
click at [64, 368] on link "Legajos" at bounding box center [63, 370] width 126 height 24
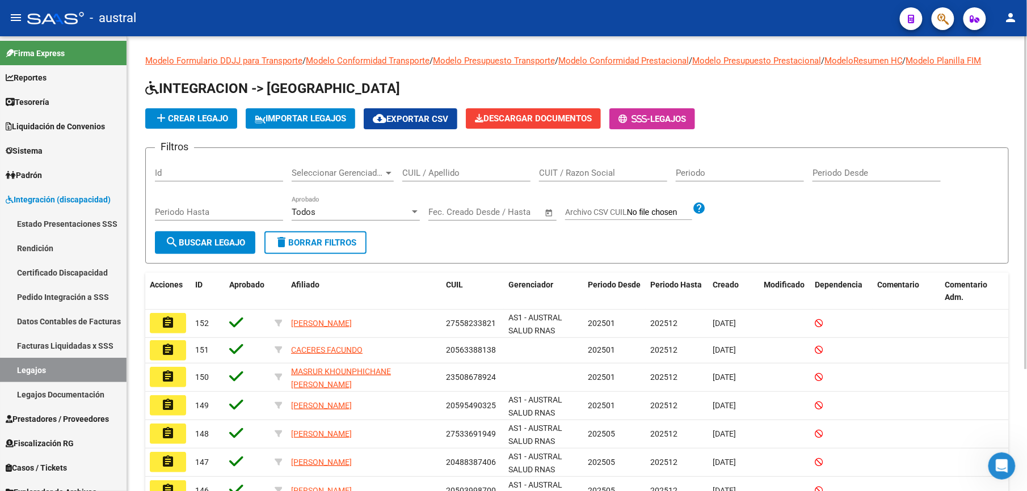
click at [425, 172] on input "CUIL / Apellido" at bounding box center [466, 173] width 128 height 10
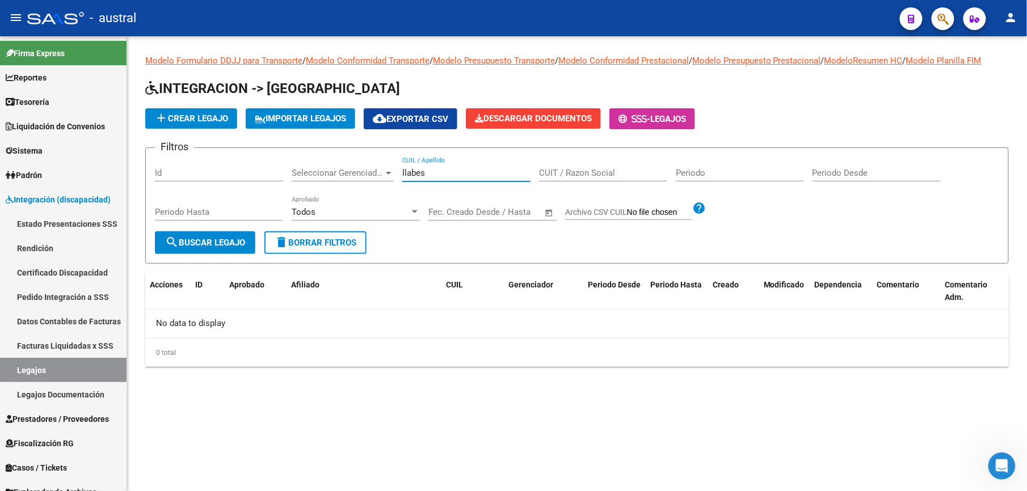
click at [425, 172] on input "llabes" at bounding box center [466, 173] width 128 height 10
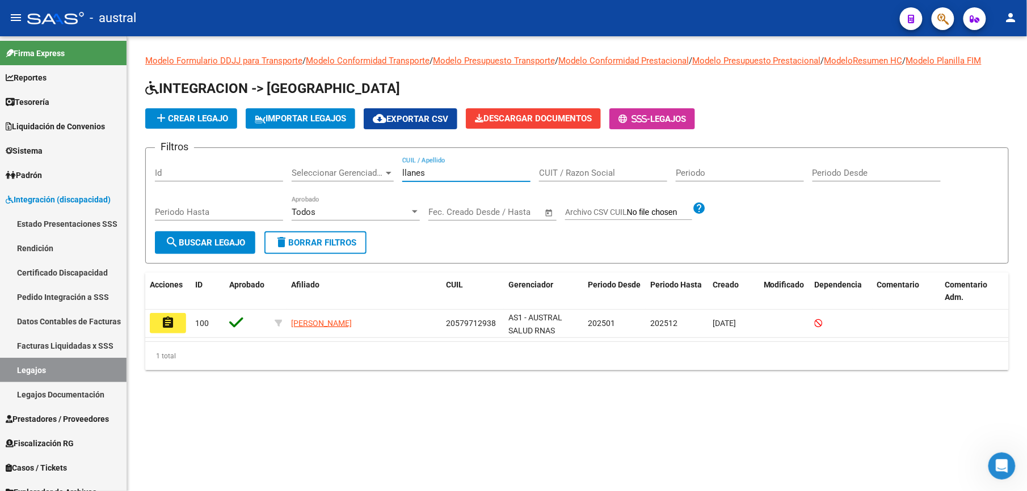
type input "llanes"
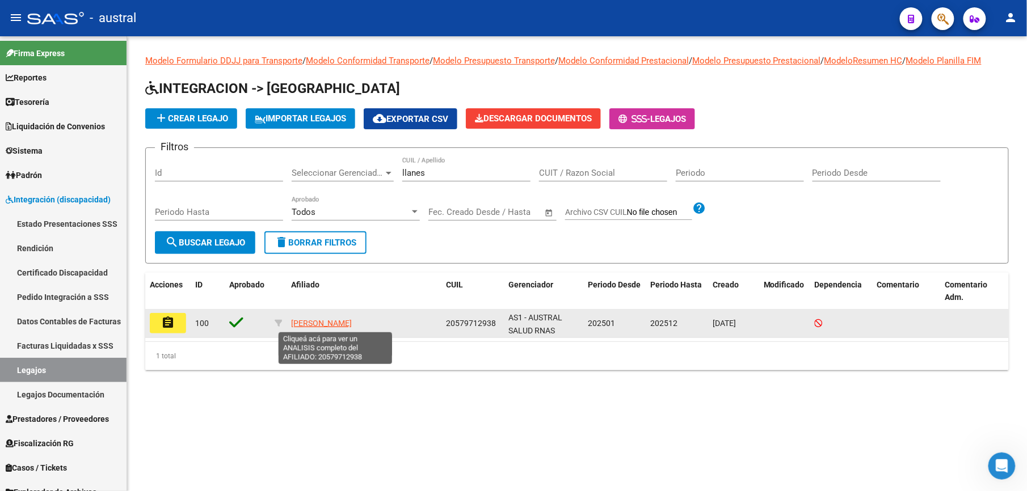
click at [341, 321] on span "[PERSON_NAME]" at bounding box center [321, 323] width 61 height 9
click at [166, 327] on mat-icon "assignment" at bounding box center [168, 323] width 14 height 14
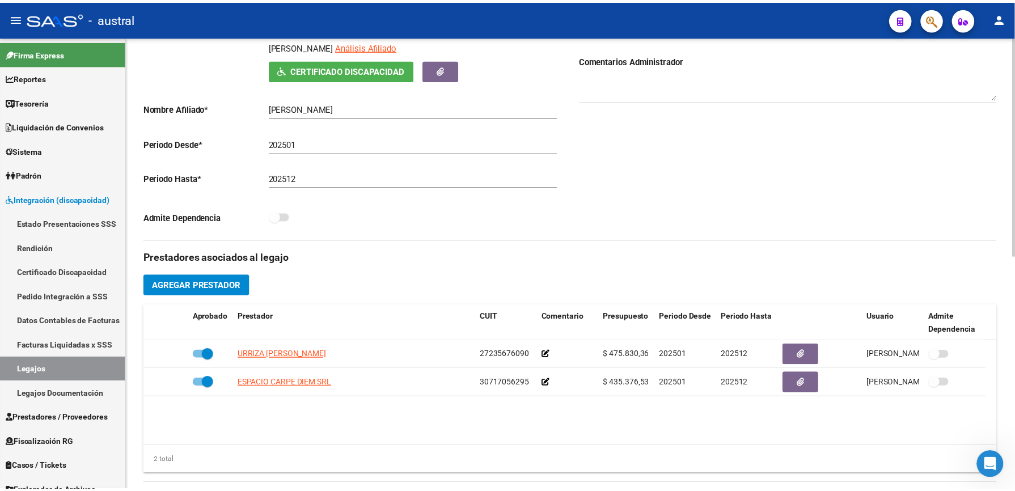
scroll to position [454, 0]
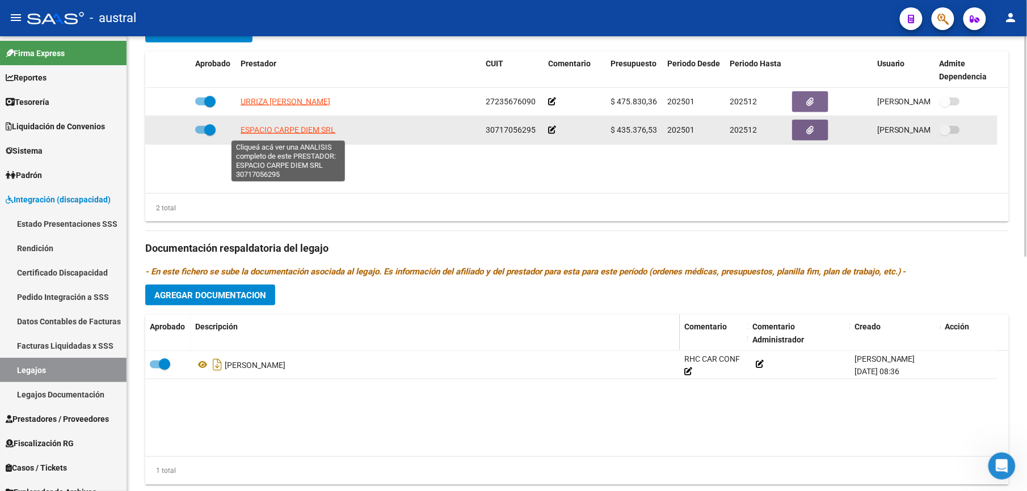
click at [296, 129] on span "ESPACIO CARPE DIEM SRL" at bounding box center [287, 129] width 95 height 9
type textarea "30717056295"
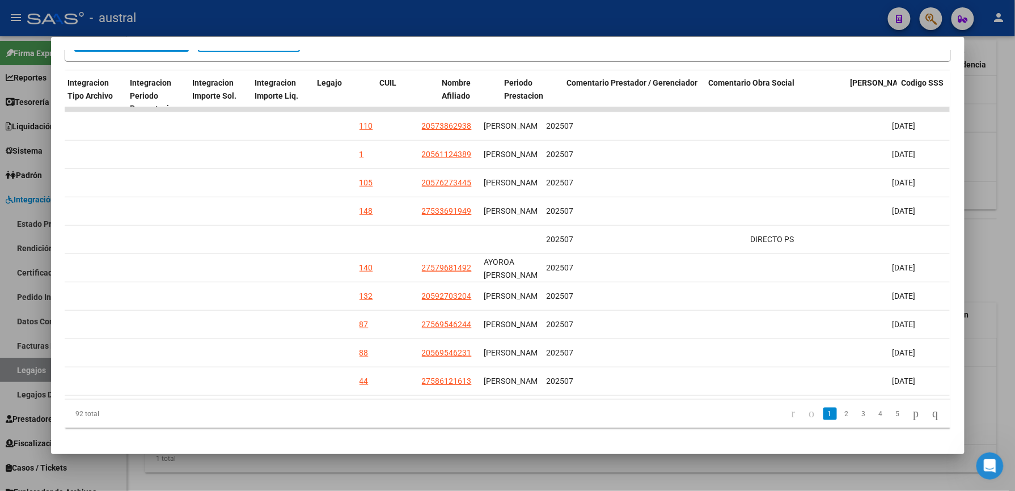
scroll to position [0, 1564]
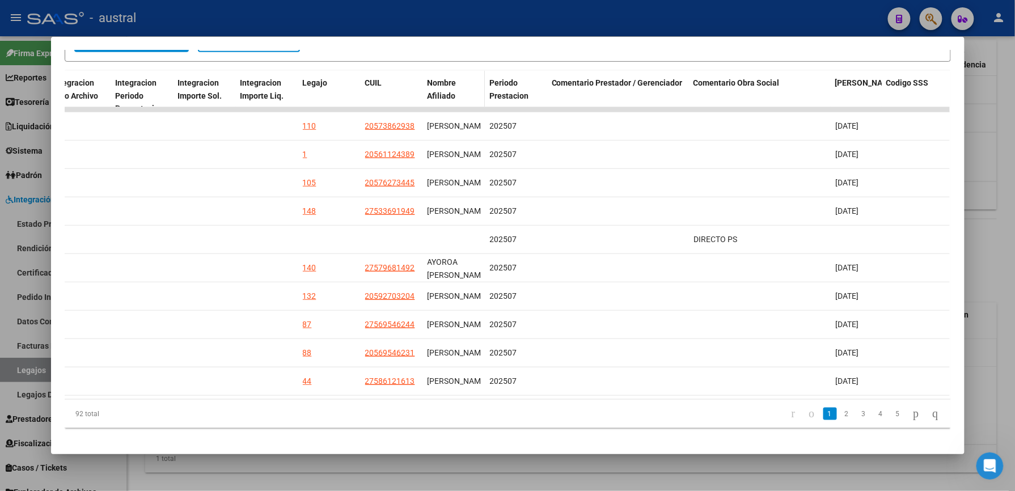
click at [441, 89] on div "Nombre Afiliado" at bounding box center [453, 90] width 53 height 26
click at [438, 96] on span "Nombre Afiliado" at bounding box center [441, 89] width 29 height 22
click at [437, 99] on span "Nombre Afiliado" at bounding box center [441, 89] width 29 height 22
click at [841, 420] on link "2" at bounding box center [848, 414] width 14 height 12
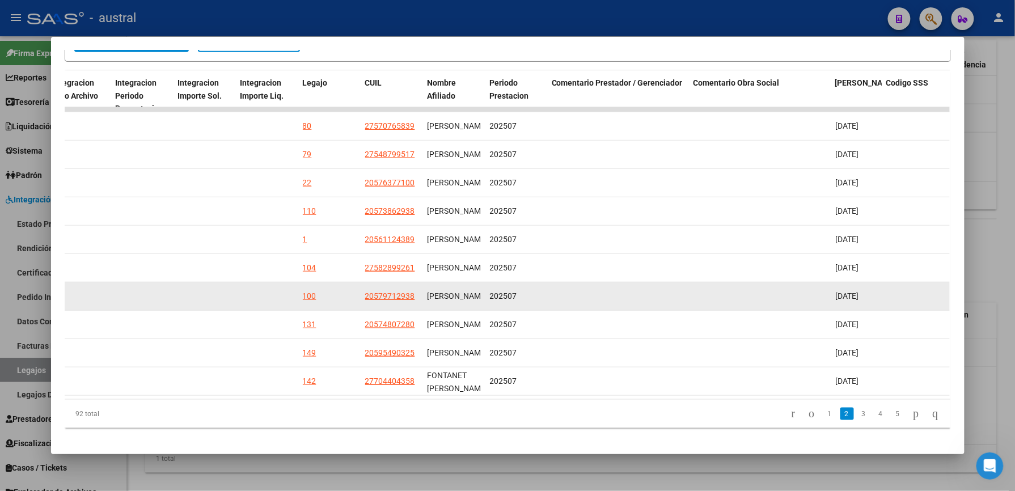
drag, startPoint x: 491, startPoint y: 298, endPoint x: 847, endPoint y: 292, distance: 356.3
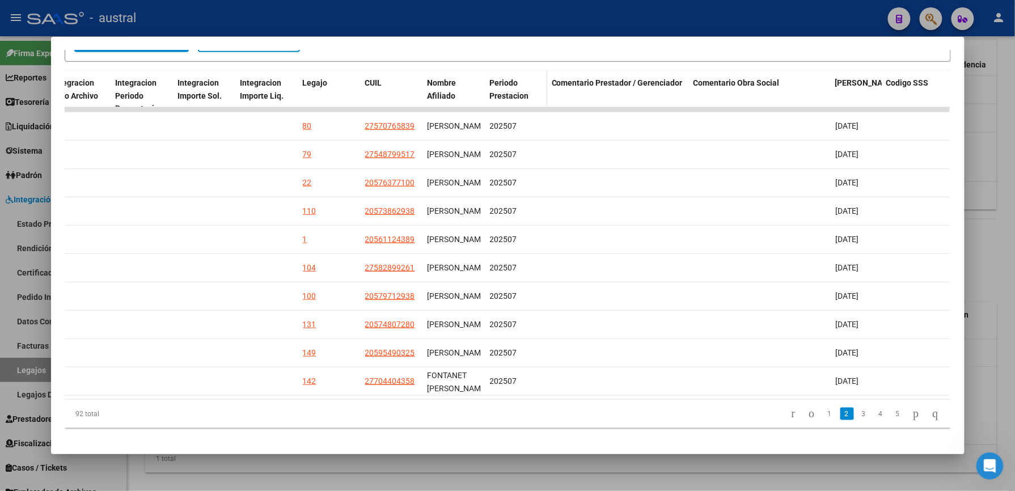
click at [495, 85] on span "Periodo Prestacion" at bounding box center [508, 89] width 39 height 22
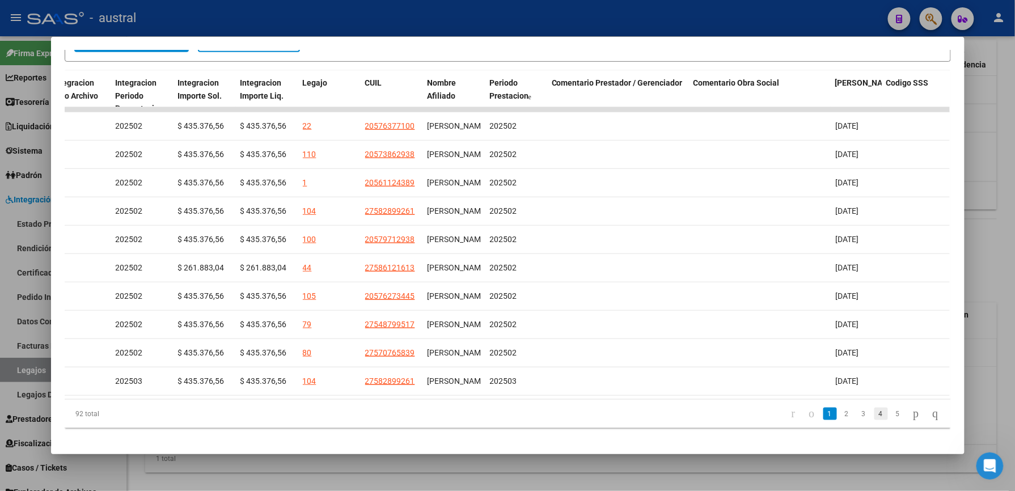
click at [875, 420] on link "4" at bounding box center [882, 414] width 14 height 12
click at [875, 420] on link "5" at bounding box center [882, 414] width 14 height 12
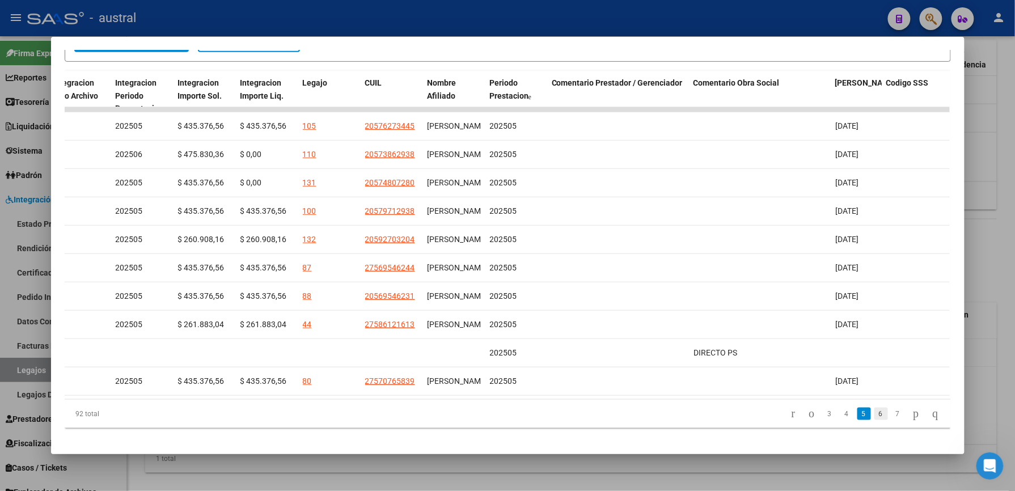
click at [875, 420] on link "6" at bounding box center [882, 414] width 14 height 12
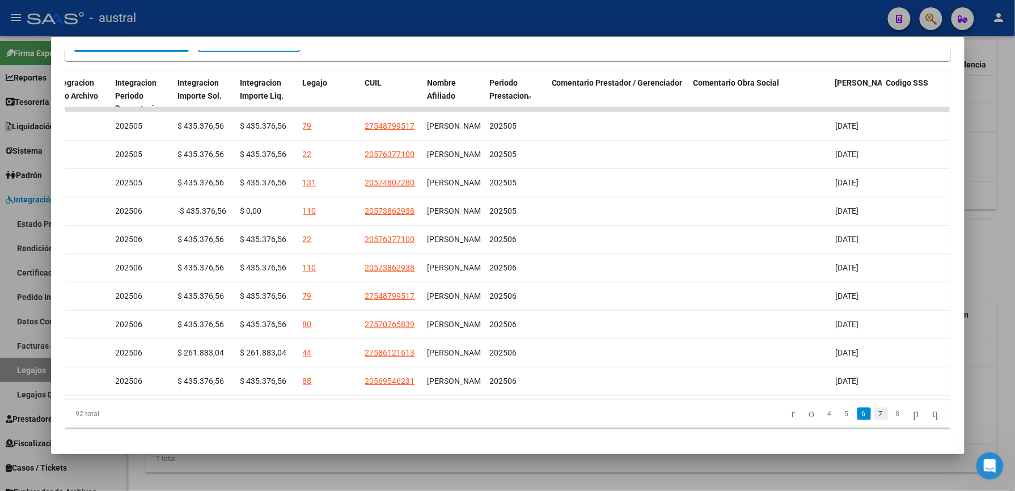
click at [875, 420] on link "7" at bounding box center [882, 414] width 14 height 12
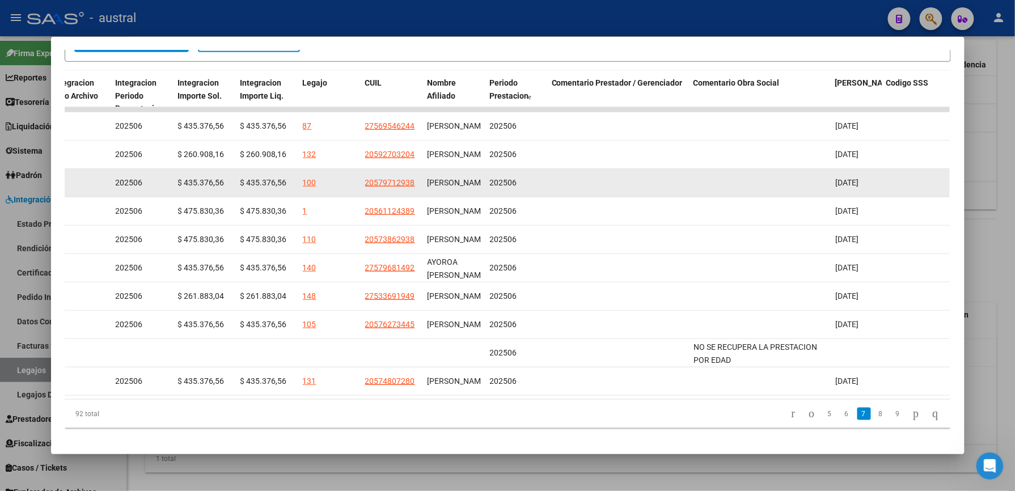
drag, startPoint x: 462, startPoint y: 180, endPoint x: 531, endPoint y: 180, distance: 69.8
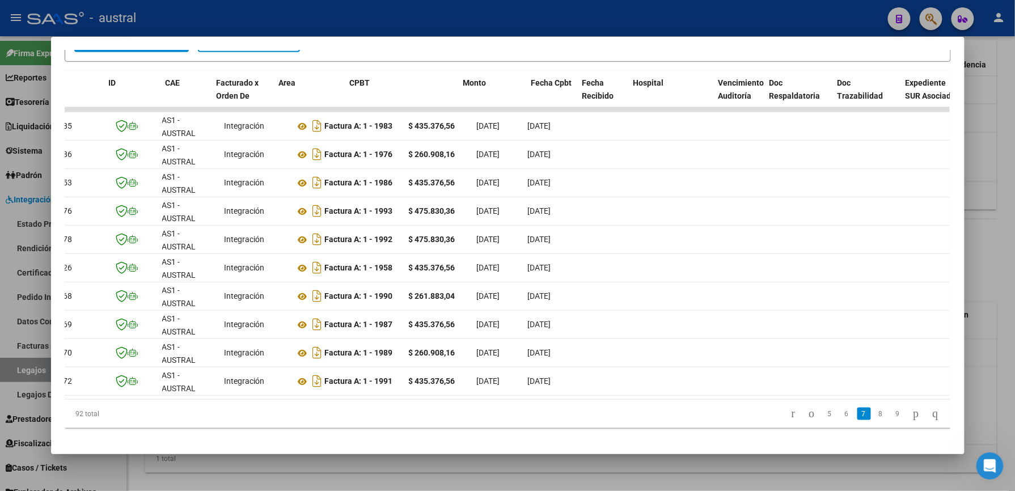
scroll to position [0, 0]
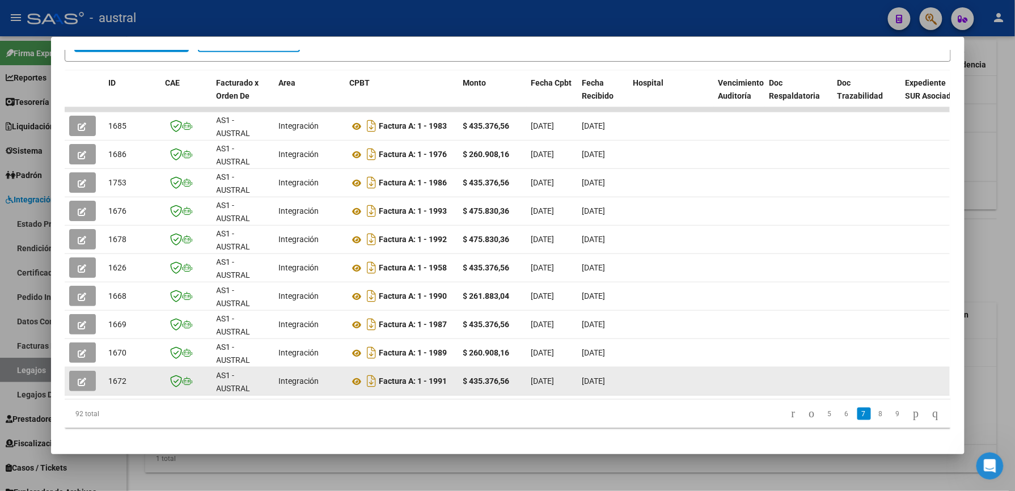
drag, startPoint x: 423, startPoint y: 386, endPoint x: 448, endPoint y: 386, distance: 25.5
click at [448, 386] on div "Factura A: 1 - 1991" at bounding box center [402, 381] width 104 height 18
click at [350, 383] on icon at bounding box center [357, 382] width 15 height 14
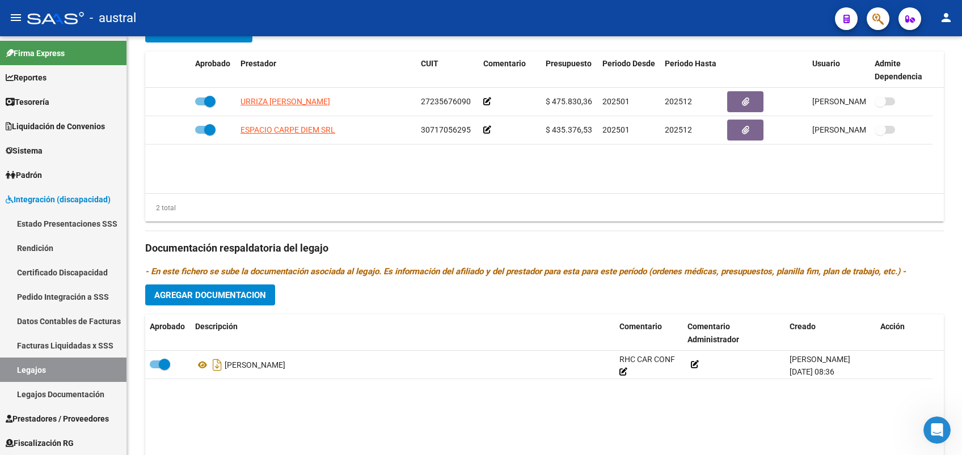
scroll to position [1759, 0]
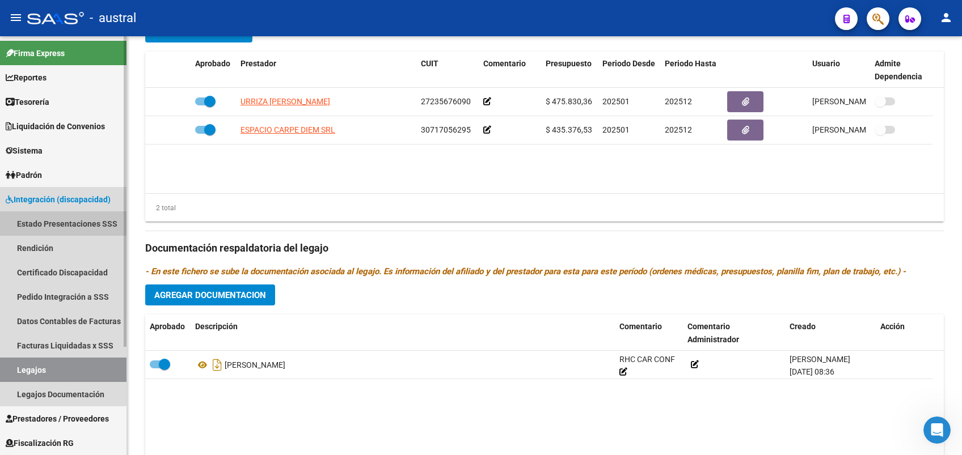
click at [48, 222] on link "Estado Presentaciones SSS" at bounding box center [63, 224] width 126 height 24
